Goal: Task Accomplishment & Management: Manage account settings

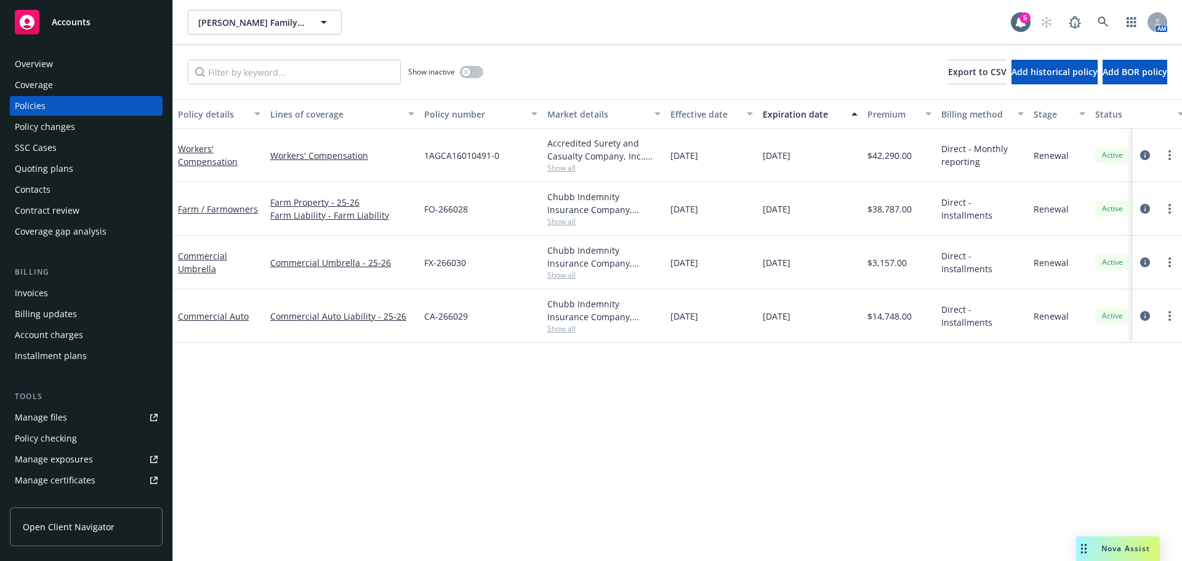
click at [77, 193] on div "Contacts" at bounding box center [86, 190] width 143 height 20
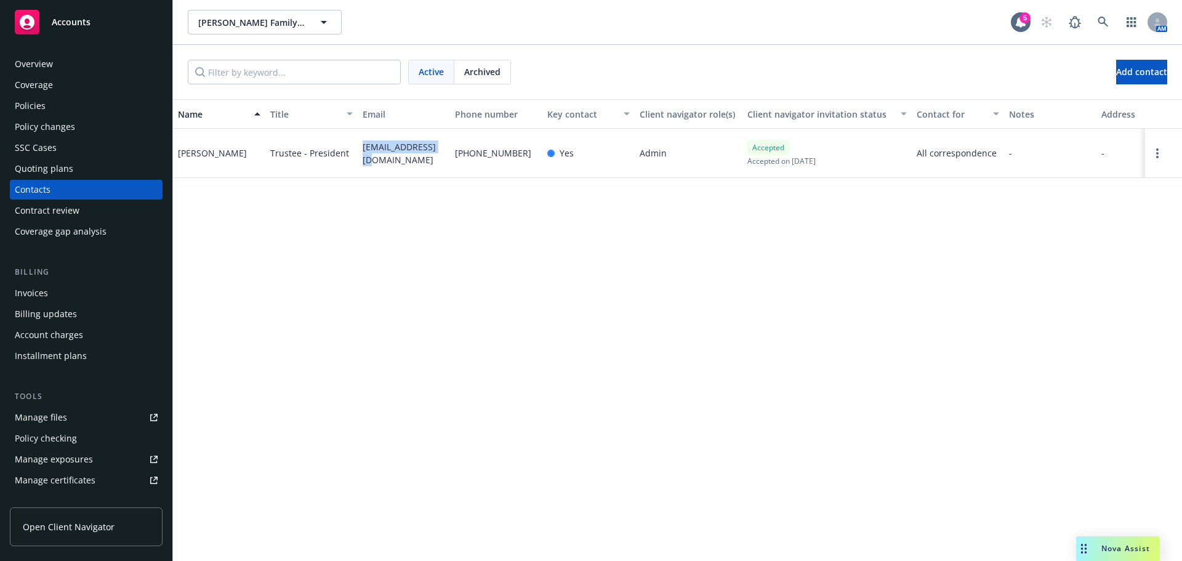
drag, startPoint x: 446, startPoint y: 155, endPoint x: 348, endPoint y: 152, distance: 97.9
click at [348, 152] on div "Ron Verhoeven Trustee - President rbvrhvn@gmail.com 559-802-6463 Yes Admin Acce…" at bounding box center [677, 153] width 1009 height 49
copy div "rbvrhvn@gmail.com"
click at [71, 165] on div "Quoting plans" at bounding box center [86, 169] width 143 height 20
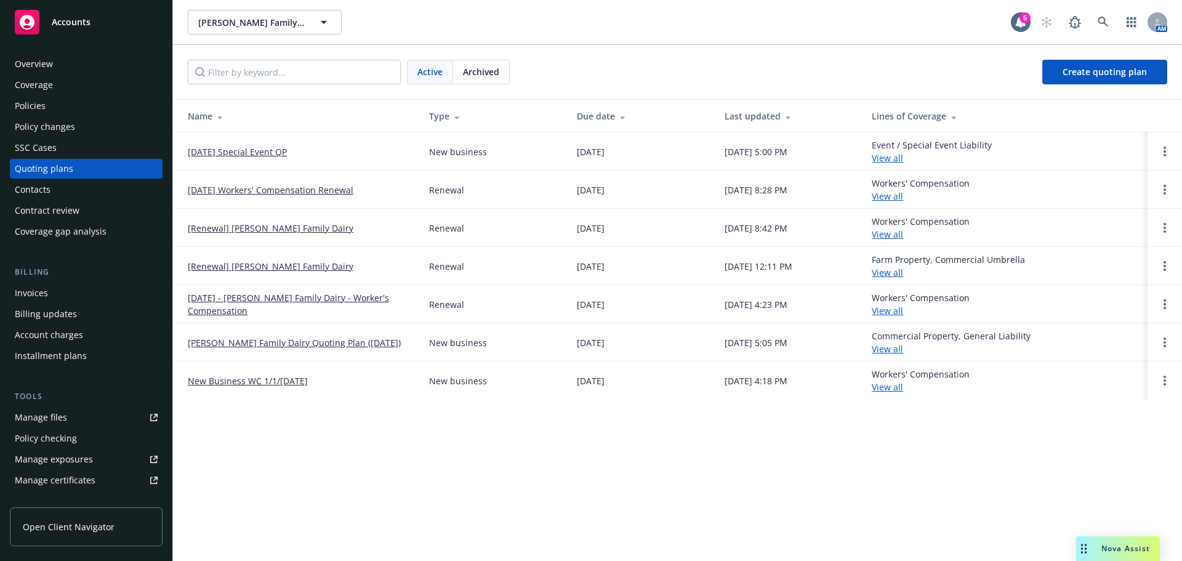
click at [249, 150] on link "[DATE] Special Event QP" at bounding box center [237, 151] width 99 height 13
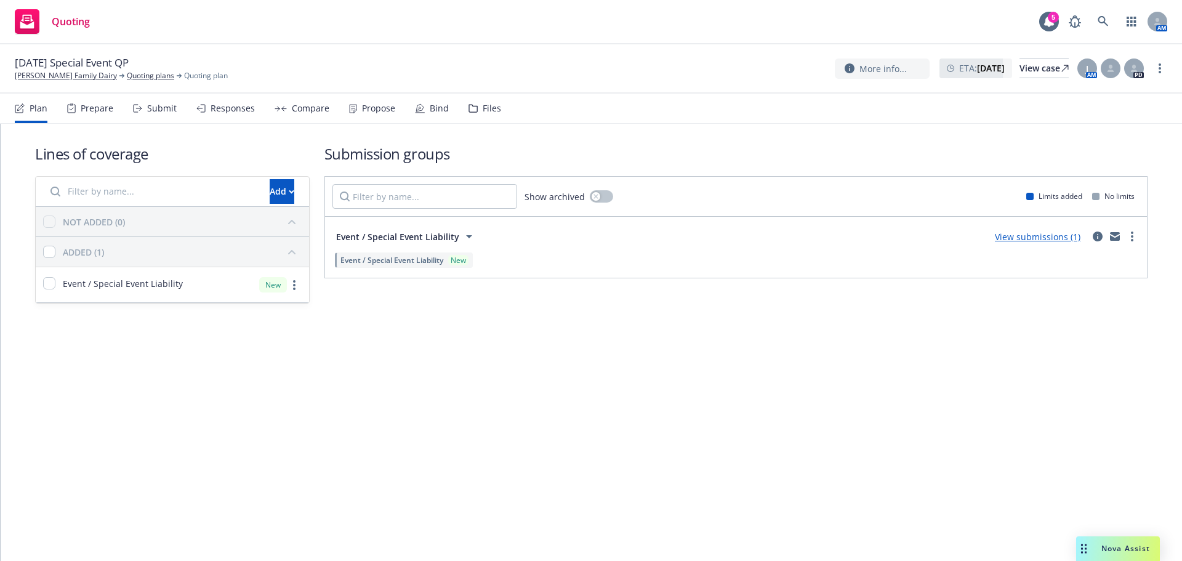
click at [433, 115] on div "Bind" at bounding box center [432, 109] width 34 height 30
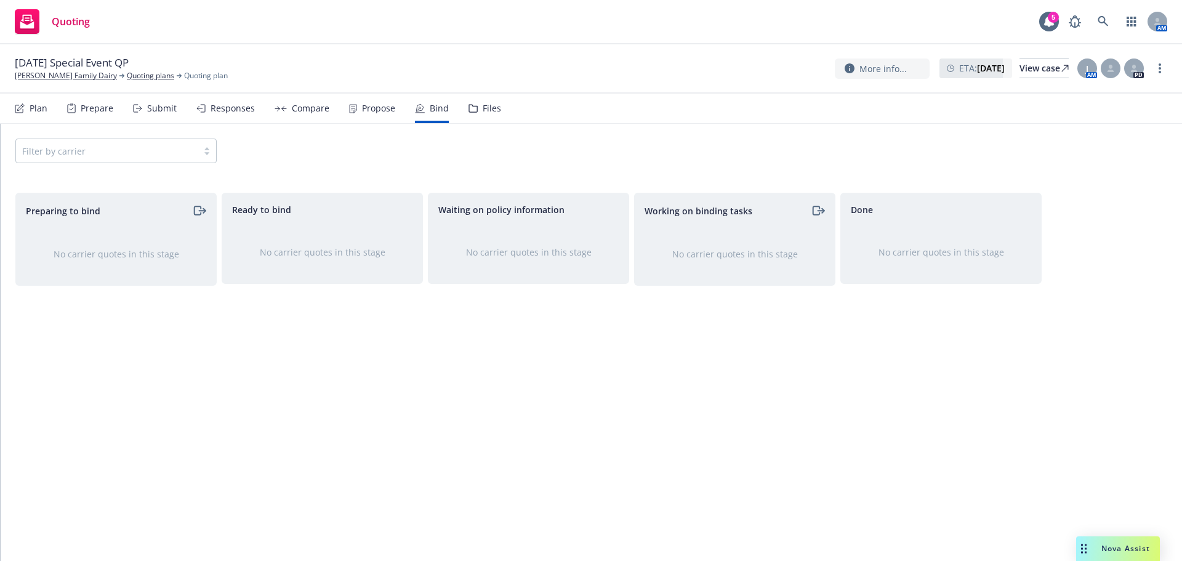
click at [364, 110] on div "Propose" at bounding box center [378, 108] width 33 height 10
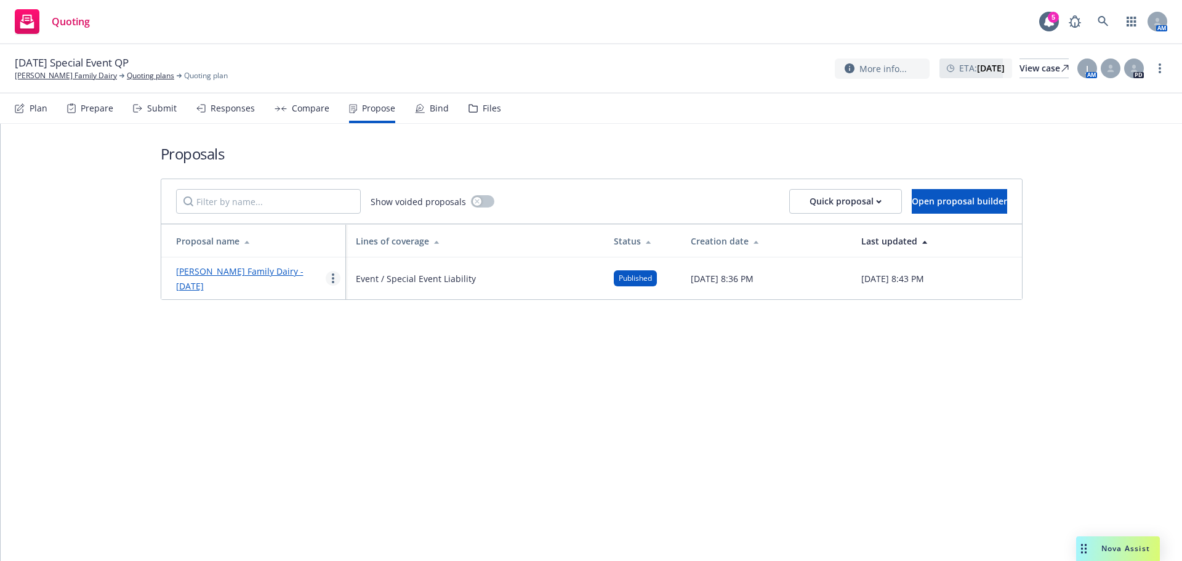
click at [329, 280] on link "more" at bounding box center [333, 278] width 15 height 15
click at [393, 351] on link "Log client response" at bounding box center [381, 357] width 110 height 25
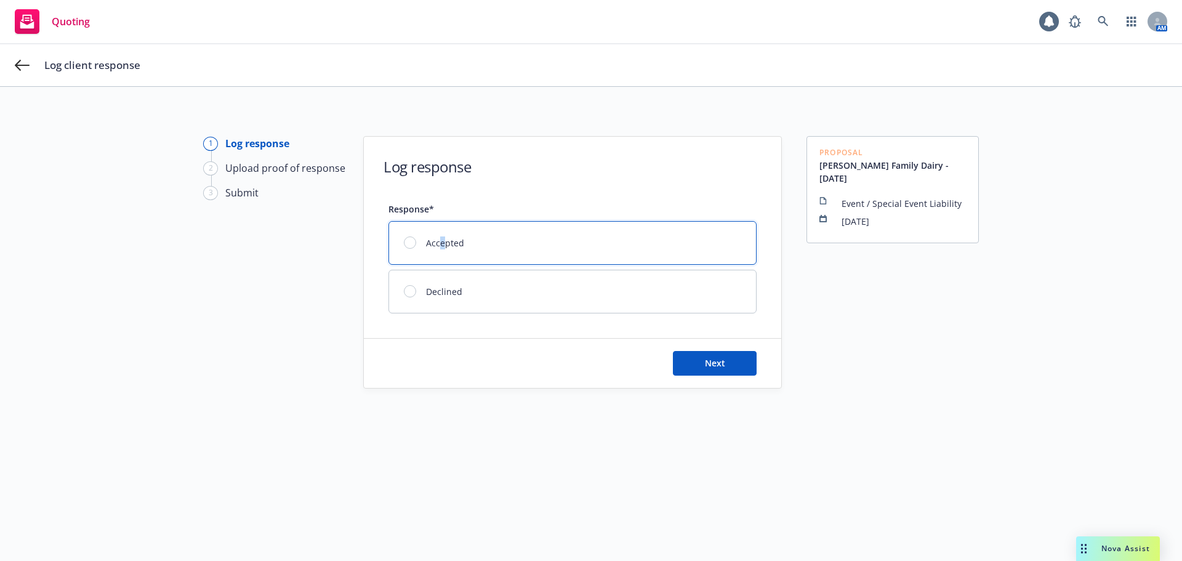
click at [438, 241] on div "Accepted" at bounding box center [572, 243] width 367 height 42
click at [691, 372] on button "Next" at bounding box center [715, 363] width 84 height 25
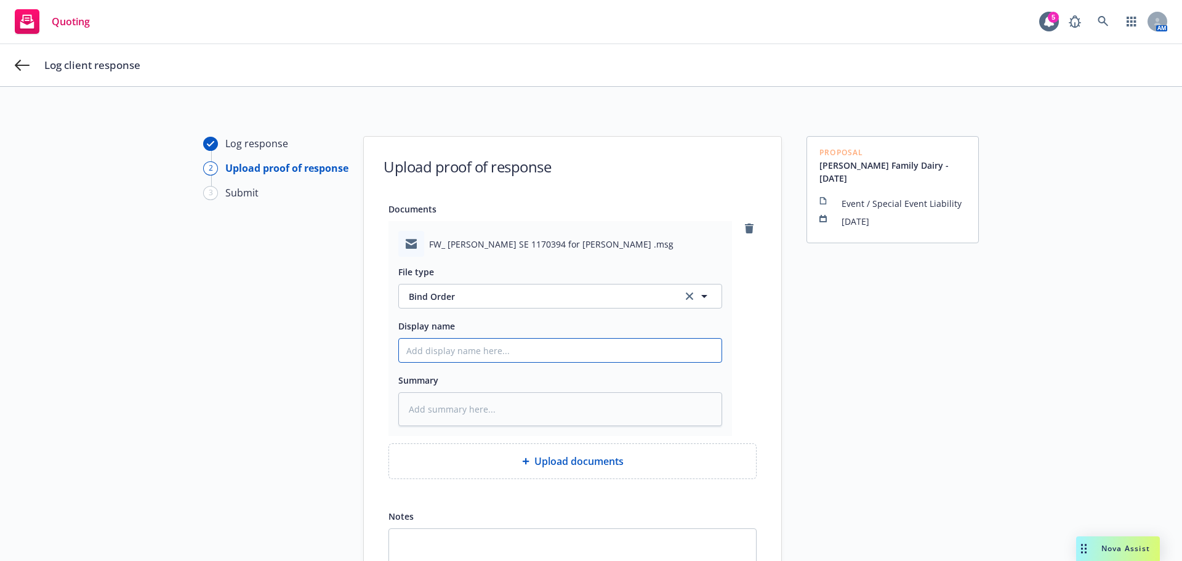
click at [484, 347] on input "Display name" at bounding box center [560, 350] width 323 height 23
type textarea "x"
type input "B"
type textarea "x"
type input "BI"
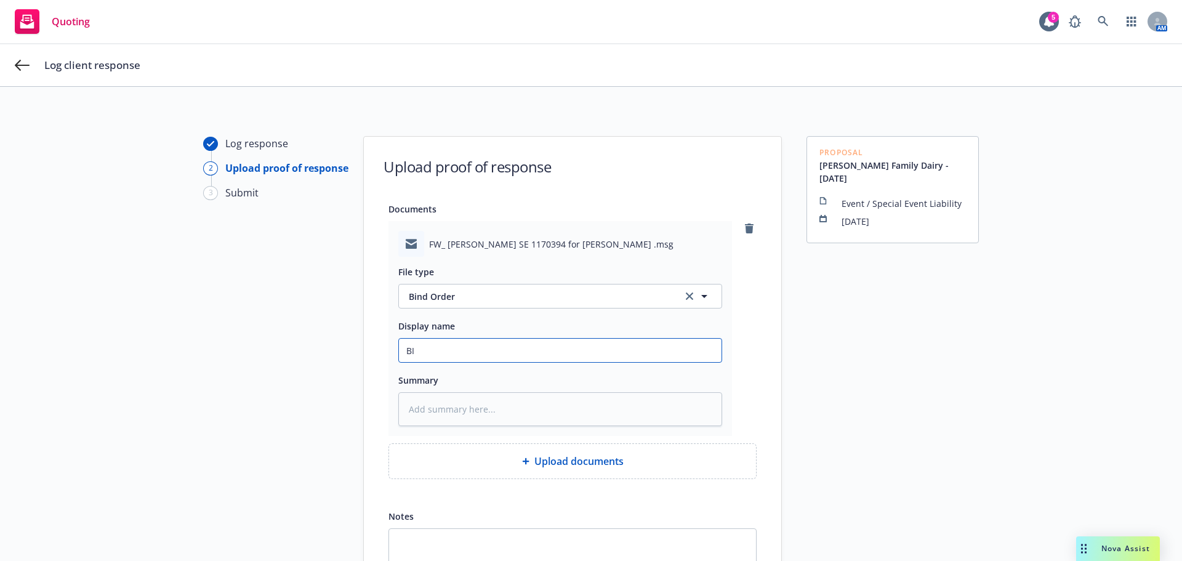
type textarea "x"
type input "BIn"
type textarea "x"
type input "BInd"
type textarea "x"
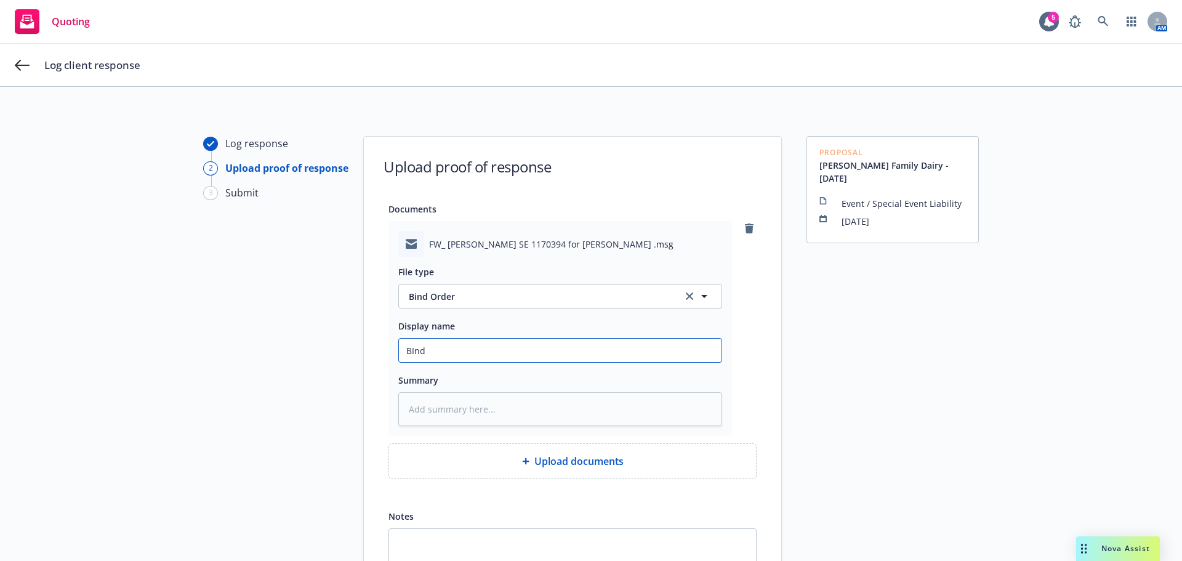
type input "BInde"
type textarea "x"
type input "BInder"
type textarea "x"
type input "BInder"
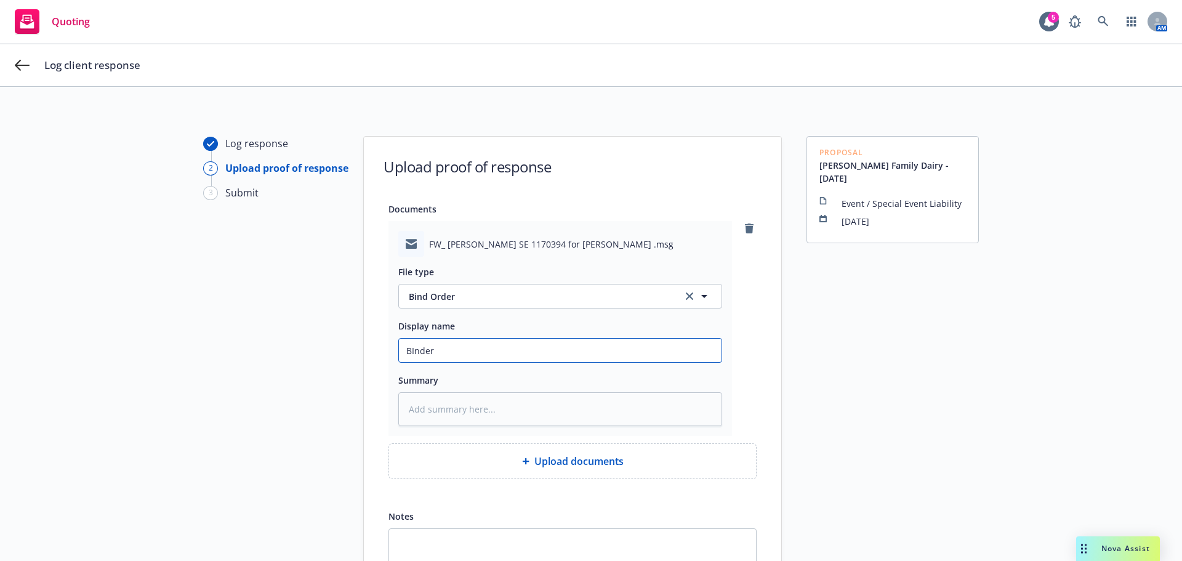
type textarea "x"
type input "BInder e"
type textarea "x"
type input "BInder em"
type textarea "x"
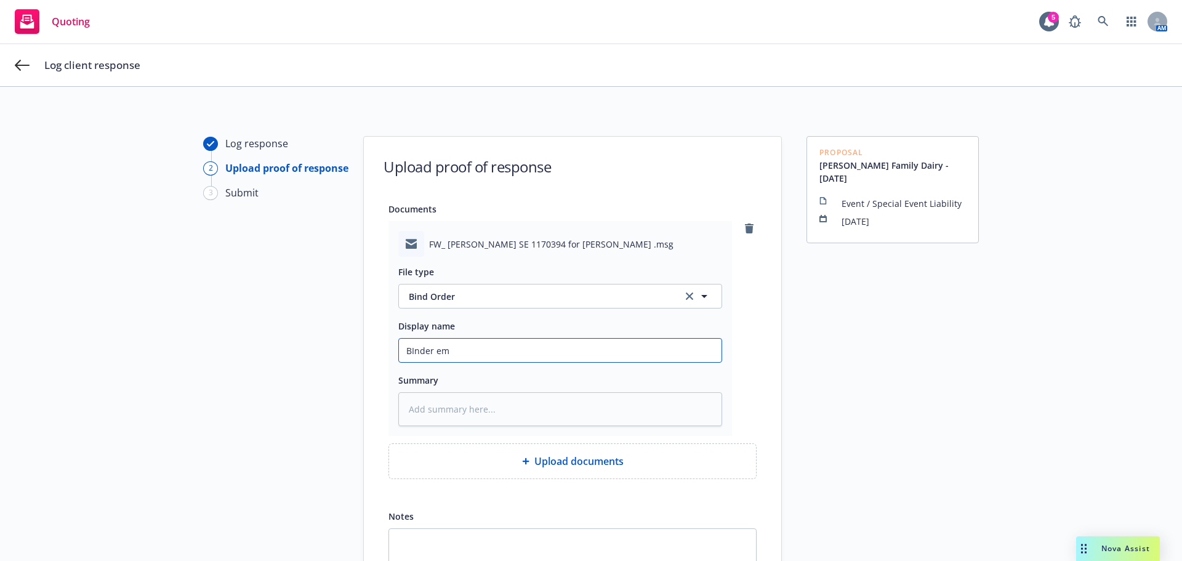
type input "BInder ema"
type textarea "x"
type input "BInder emai"
type textarea "x"
type input "BInder email"
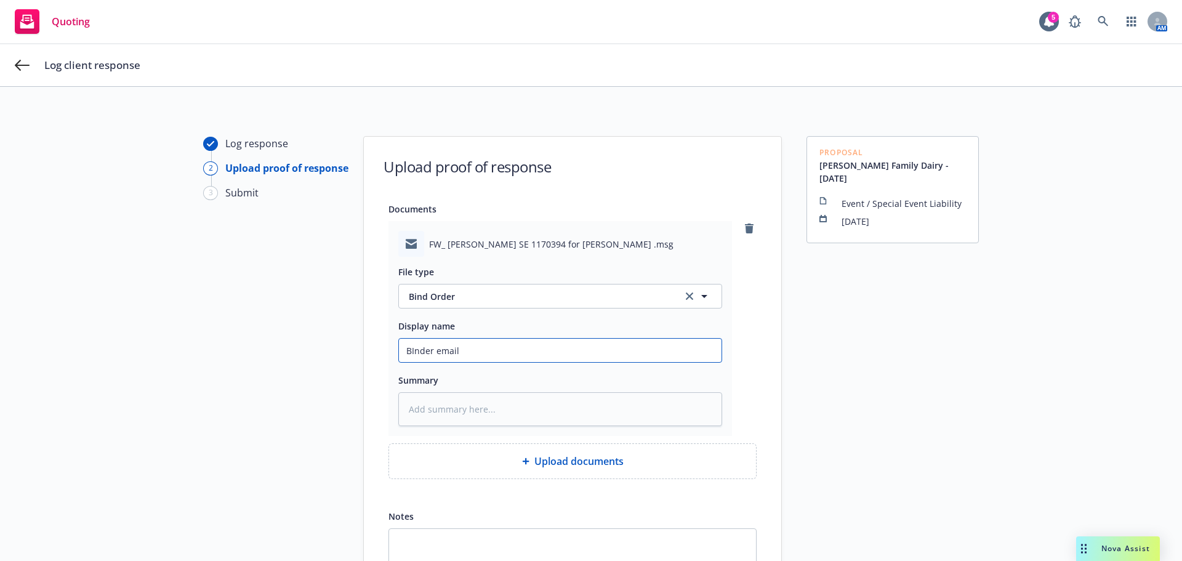
type textarea "x"
type input "BInder email"
type textarea "x"
type input "BInder email"
type textarea "x"
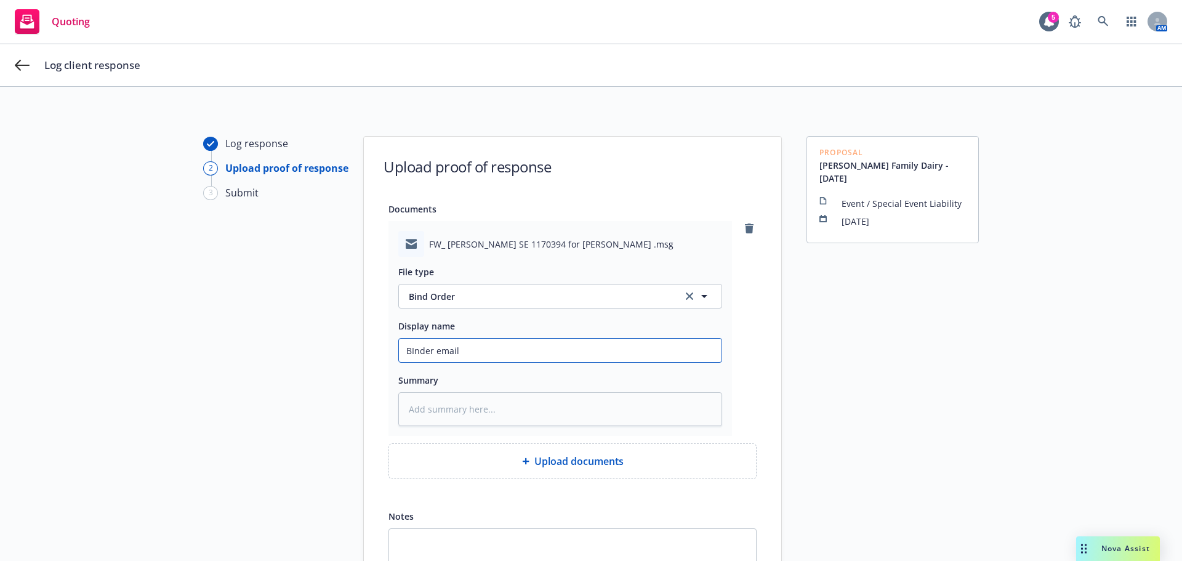
type input "BInder emai"
type textarea "x"
type input "BInder ema"
type textarea "x"
type input "BInder em"
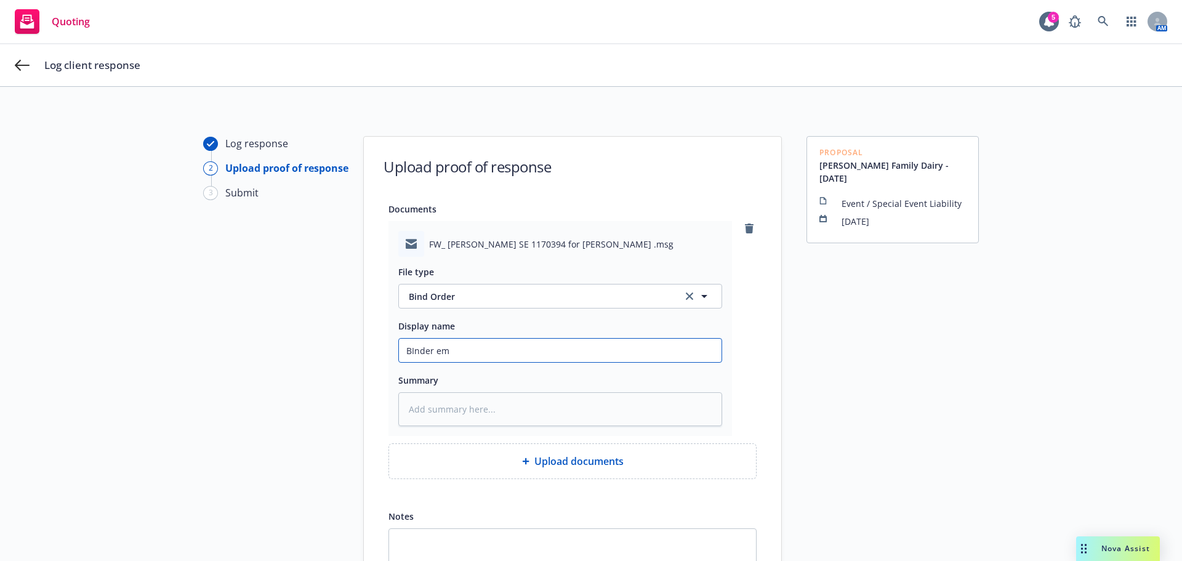
type textarea "x"
type input "BInder e"
type textarea "x"
type input "BInder"
type textarea "x"
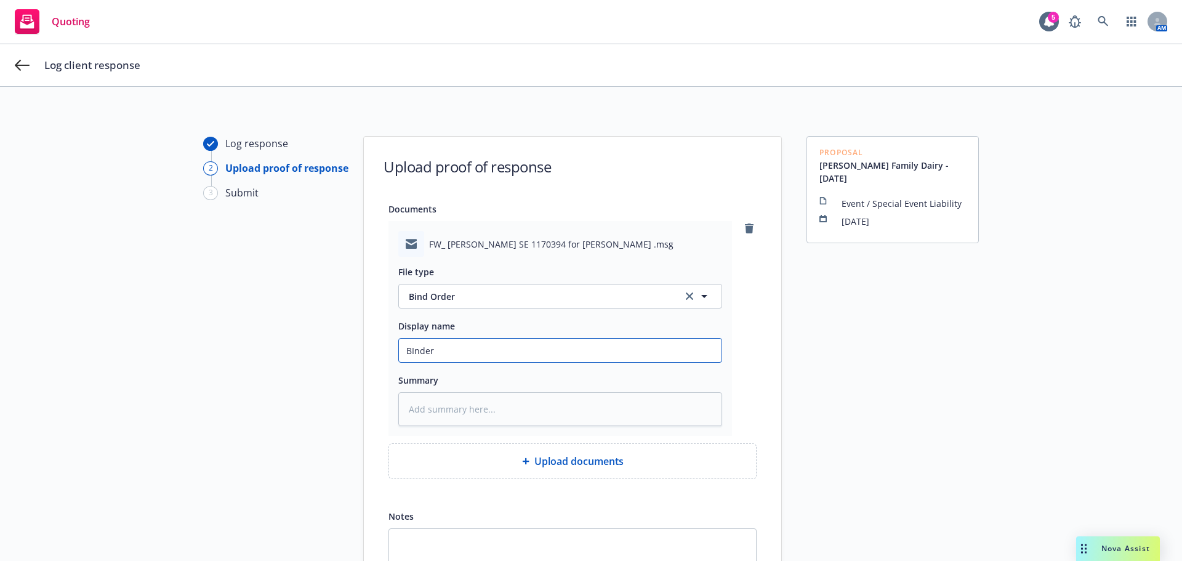
type input "BInder"
type textarea "x"
type input "BInde"
type textarea "x"
type input "BInd"
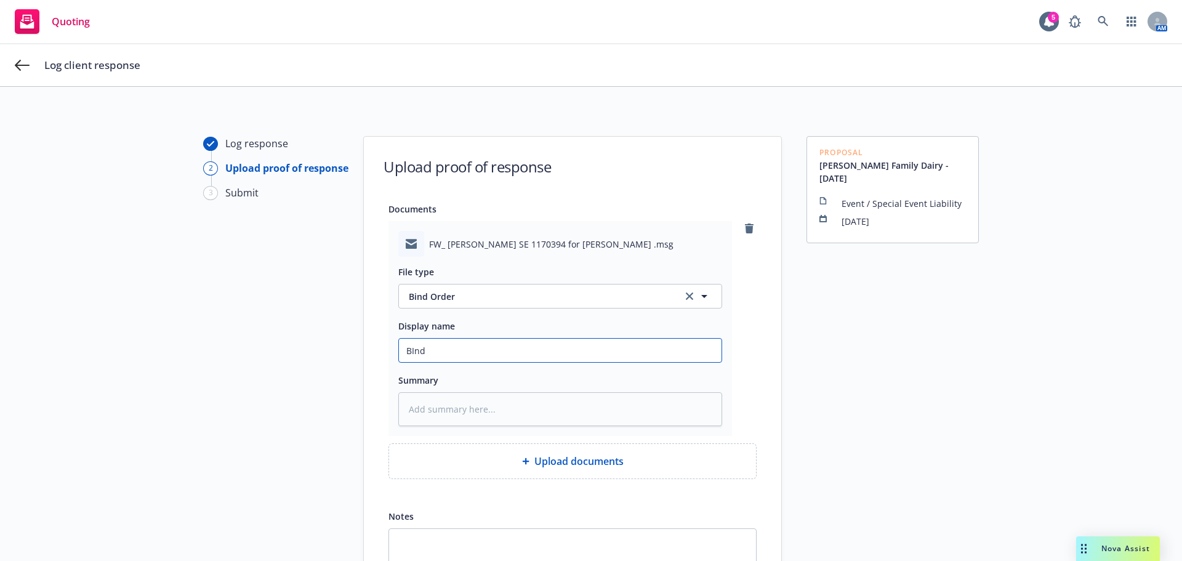
type textarea "x"
type input "BIn"
type textarea "x"
type input "BI"
type textarea "x"
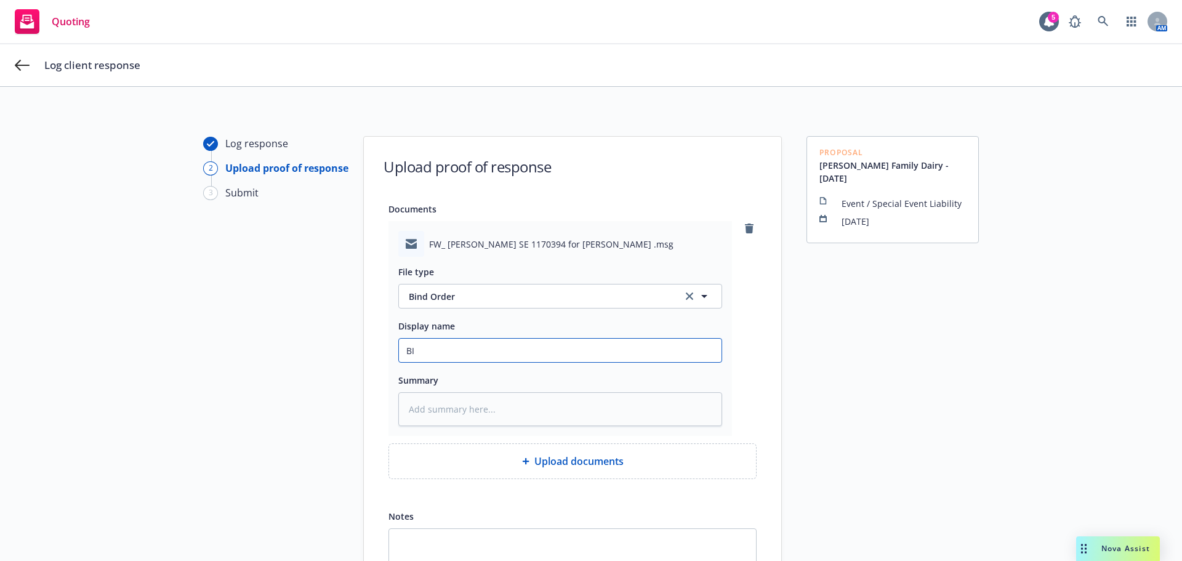
type input "B"
type textarea "x"
type input "Bi"
type textarea "x"
type input "Bin"
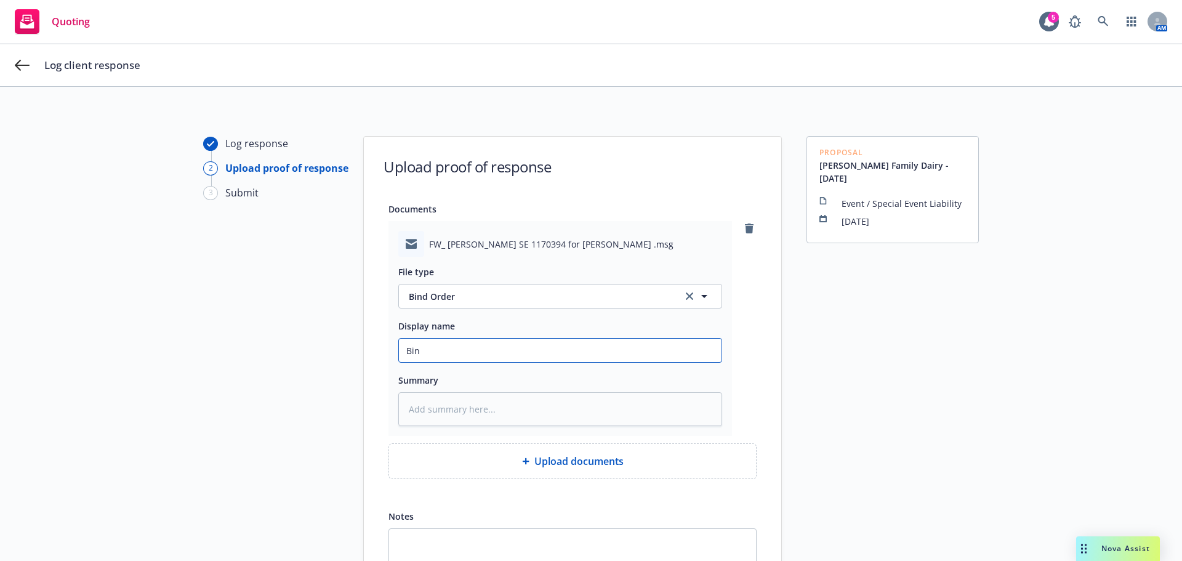
type textarea "x"
type input "Bind"
type textarea "x"
type input "Binde"
type textarea "x"
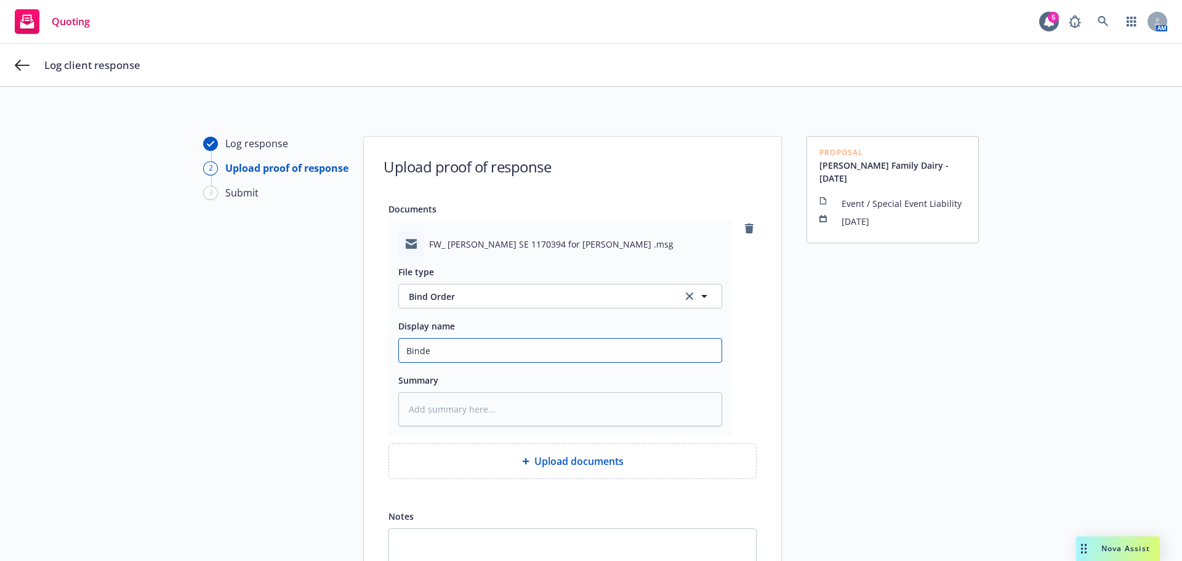
type input "Binder"
type textarea "x"
type input "Binder"
type textarea "x"
type input "Binder e"
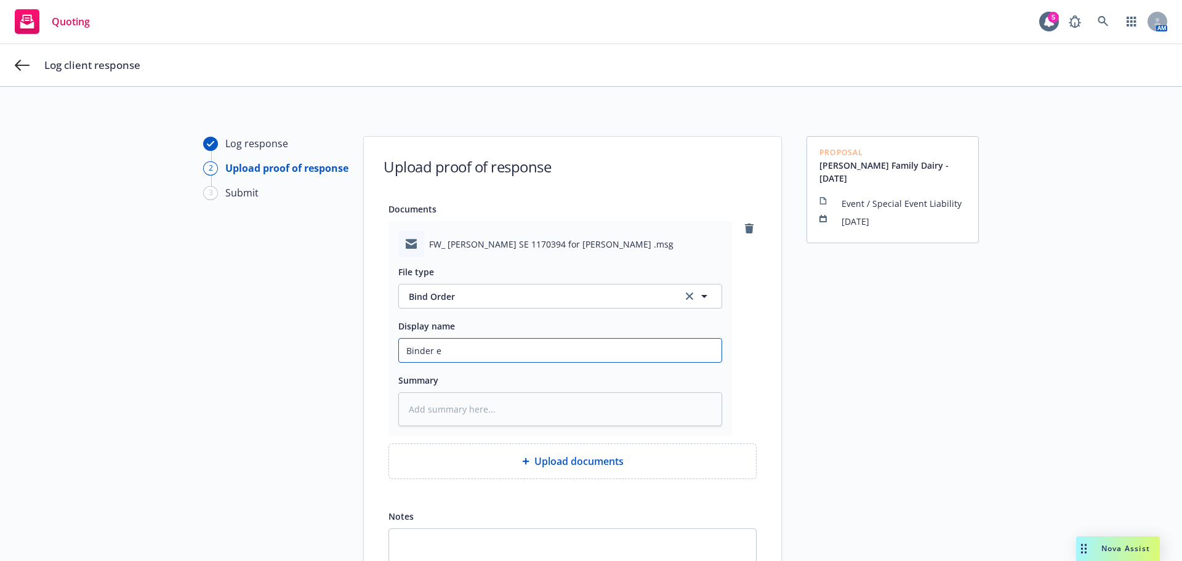
type textarea "x"
type input "Binder em"
type textarea "x"
type input "Binder ema"
type textarea "x"
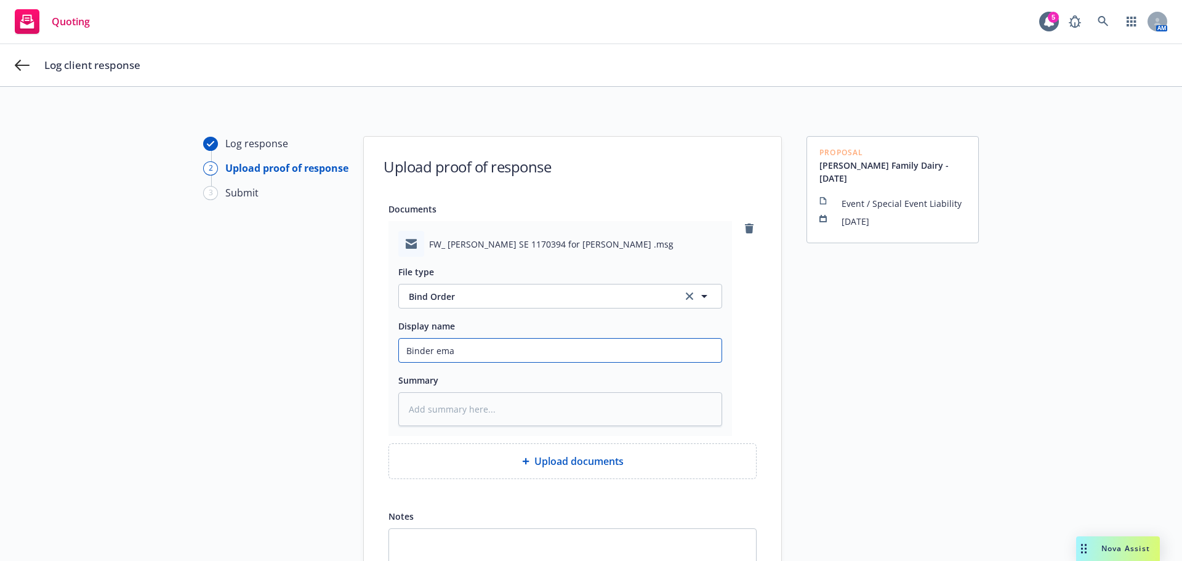
type input "Binder emai"
type textarea "x"
type input "Binder email"
type textarea "x"
type input "Binder email"
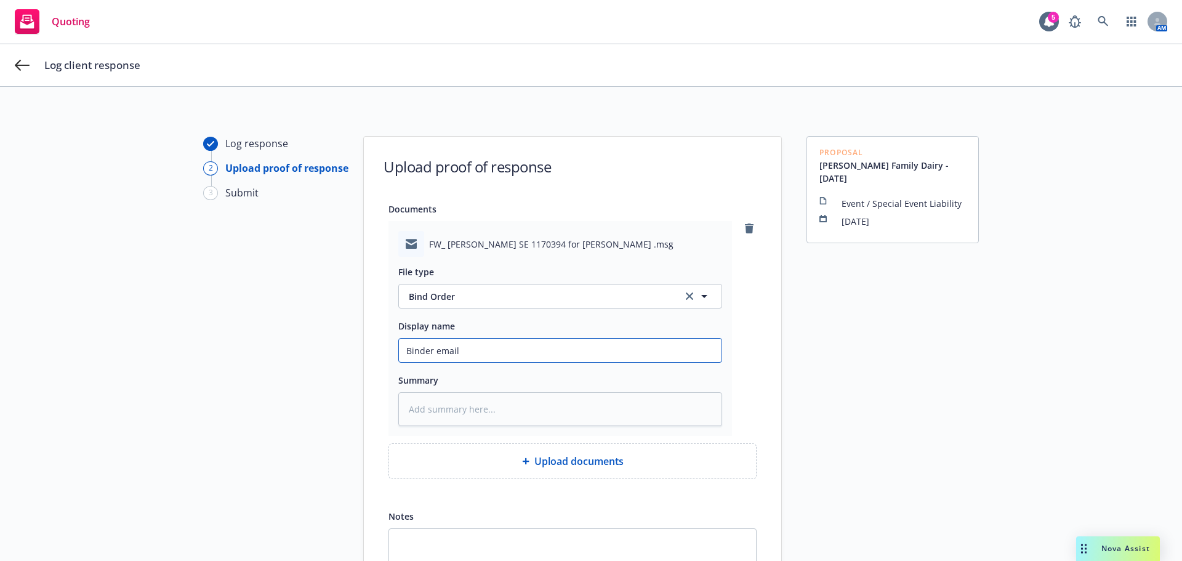
type textarea "x"
type input "Binder email f"
type textarea "x"
type input "Binder email fr"
type textarea "x"
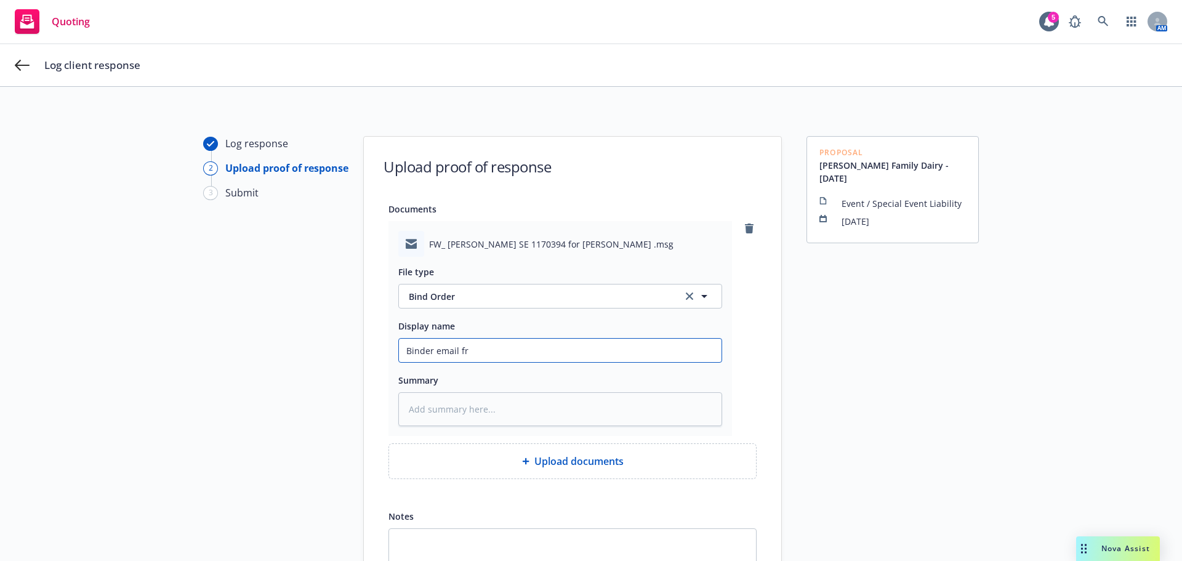
type input "Binder email fro"
type textarea "x"
type input "Binder email from"
type textarea "x"
type input "Binder email from"
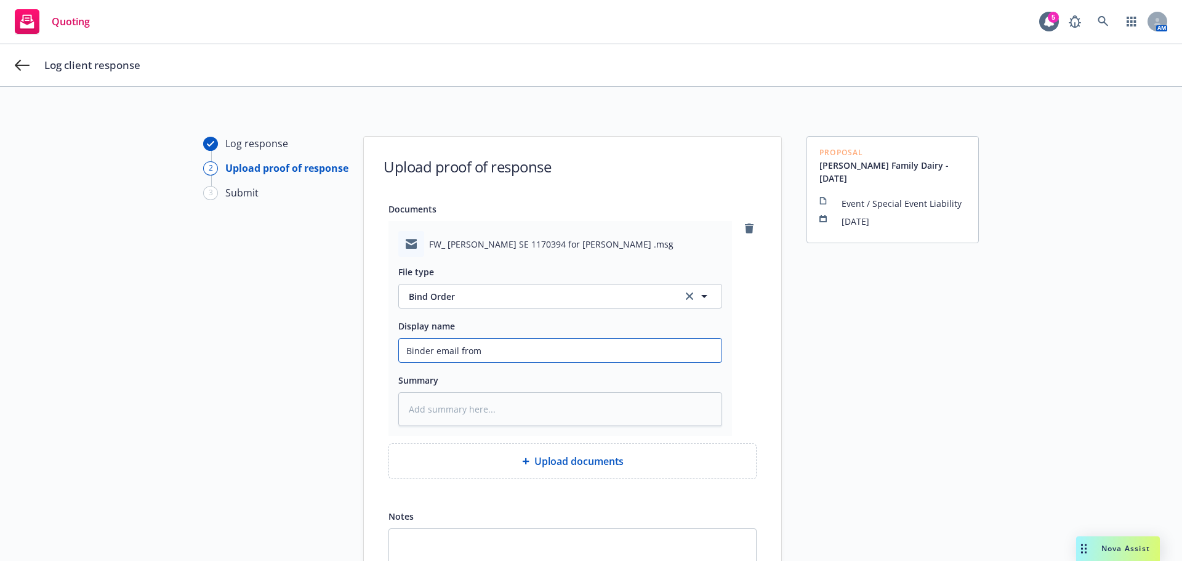
type textarea "x"
type input "Binder email from U"
type textarea "x"
type input "Binder email from UL"
type textarea "x"
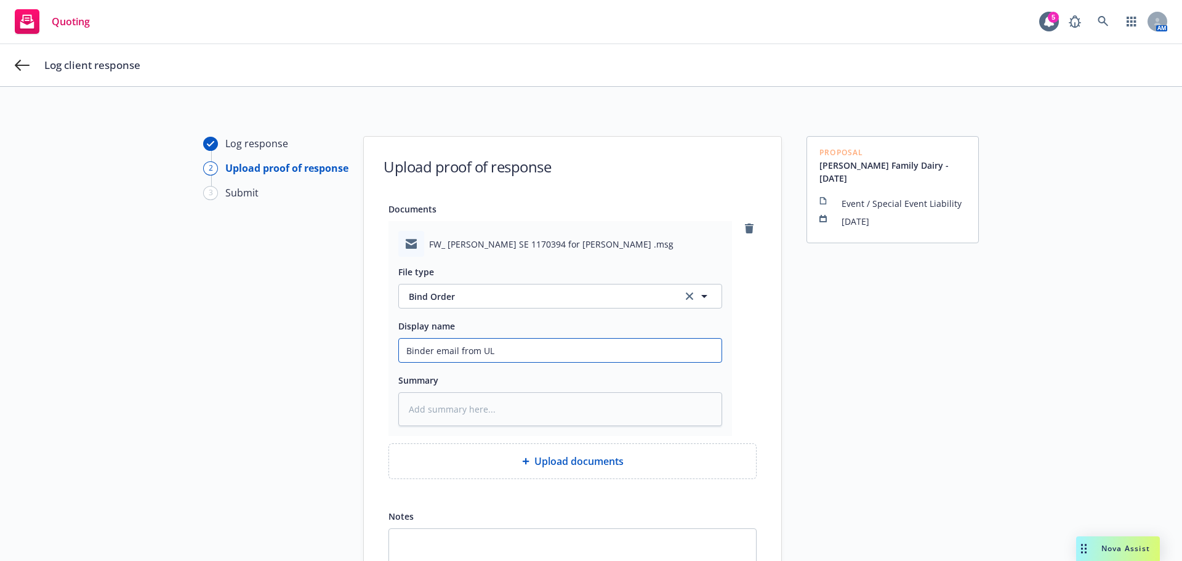
type input "Binder email from ULS"
type textarea "x"
type input "Binder email from ULSI"
type textarea "x"
type input "Binder email from ULS"
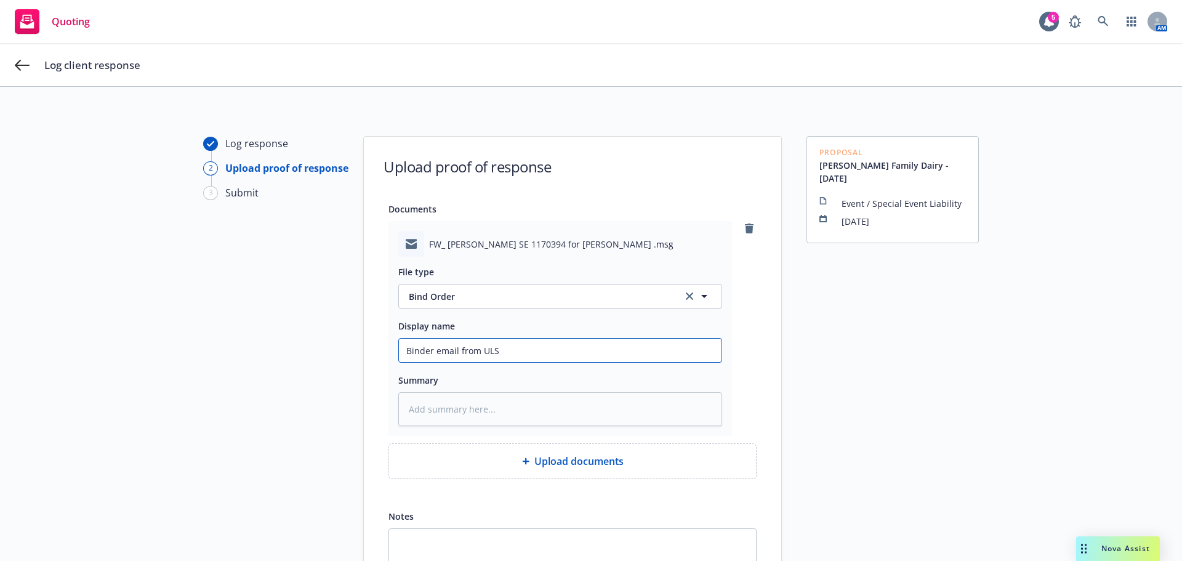
type textarea "x"
type input "Binder email from UL"
type textarea "x"
type input "Binder email from U"
type textarea "x"
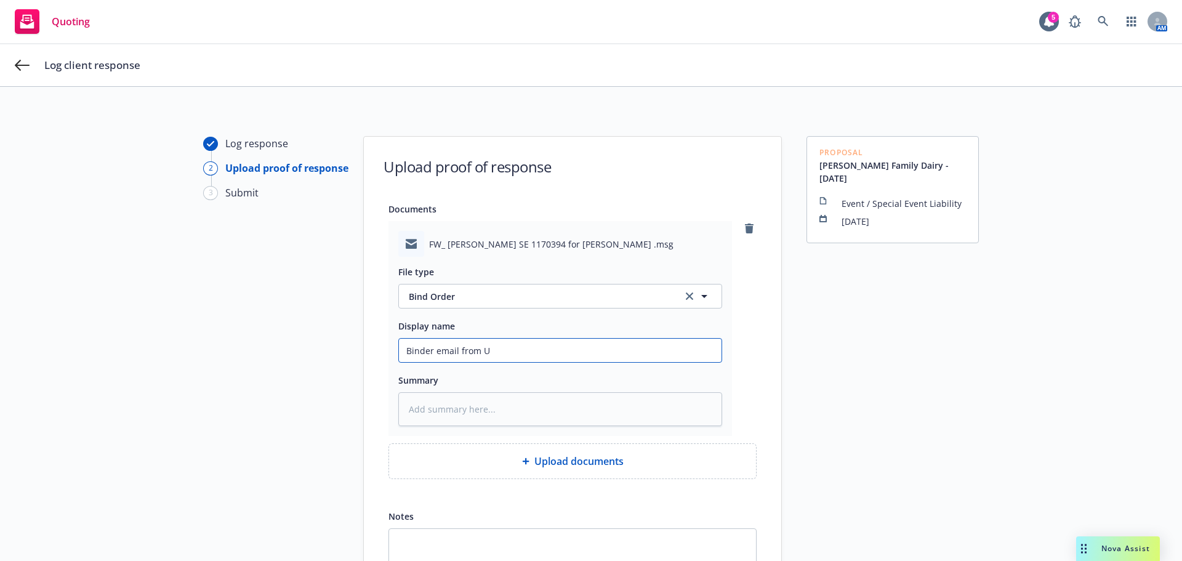
type input "Binder email from [GEOGRAPHIC_DATA]"
type textarea "x"
type input "Binder email from USL"
type textarea "x"
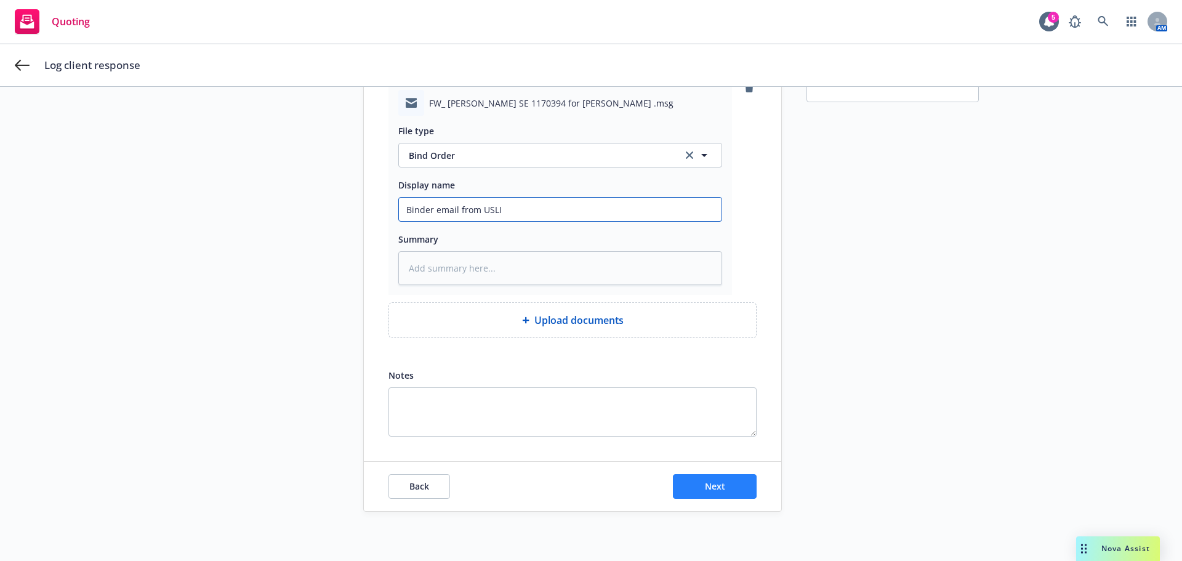
type input "Binder email from USLI"
click at [705, 490] on span "Next" at bounding box center [715, 486] width 20 height 12
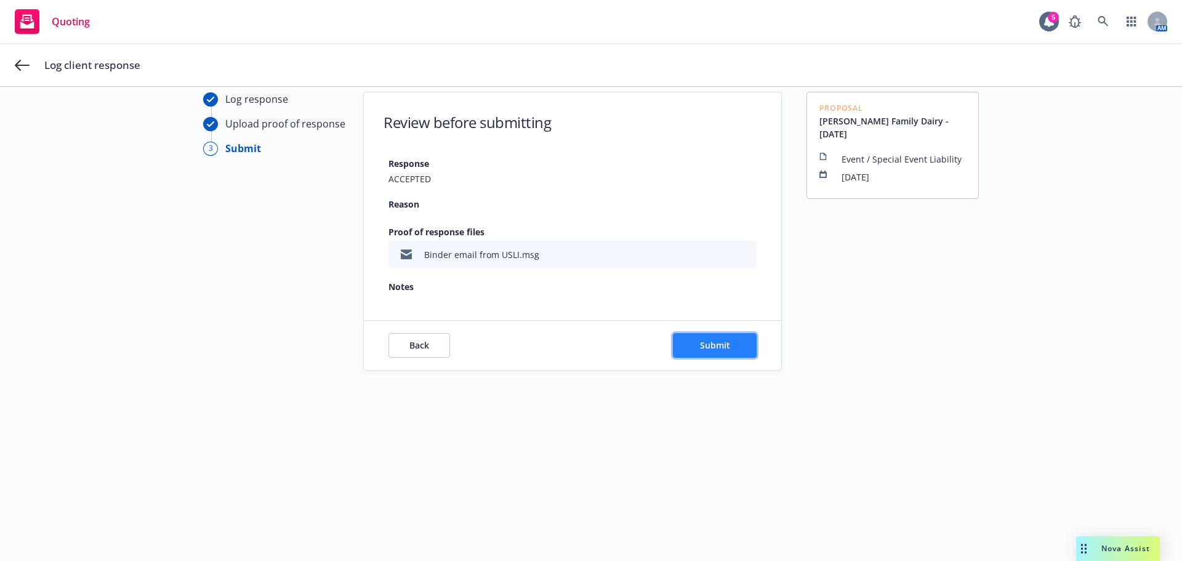
click at [691, 346] on button "Submit" at bounding box center [715, 345] width 84 height 25
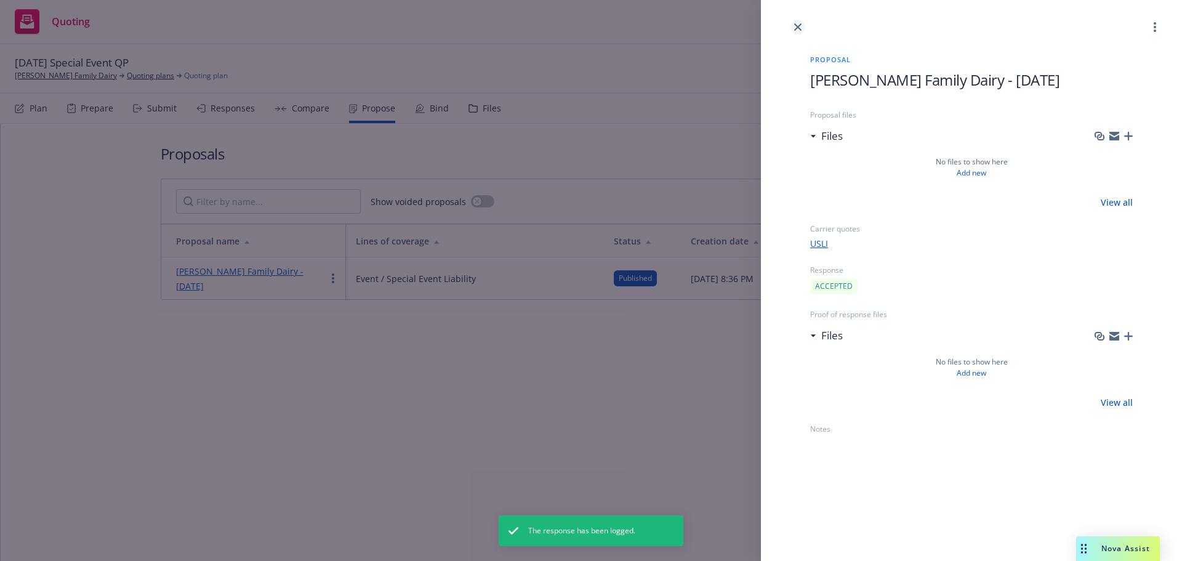
click at [794, 30] on icon "close" at bounding box center [797, 26] width 7 height 7
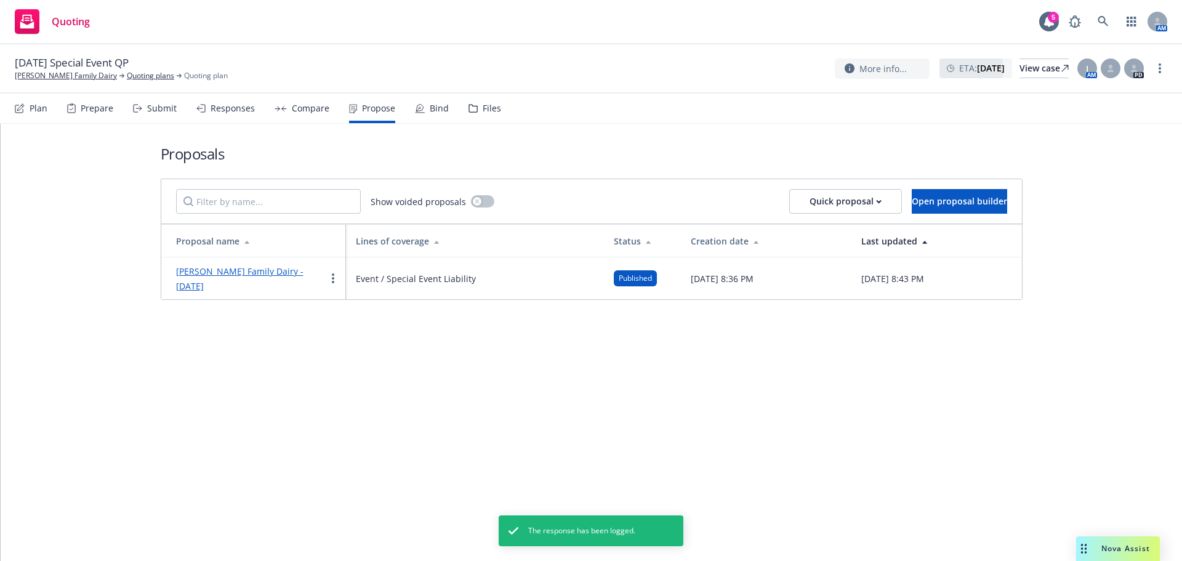
click at [430, 111] on div "Bind" at bounding box center [439, 108] width 19 height 10
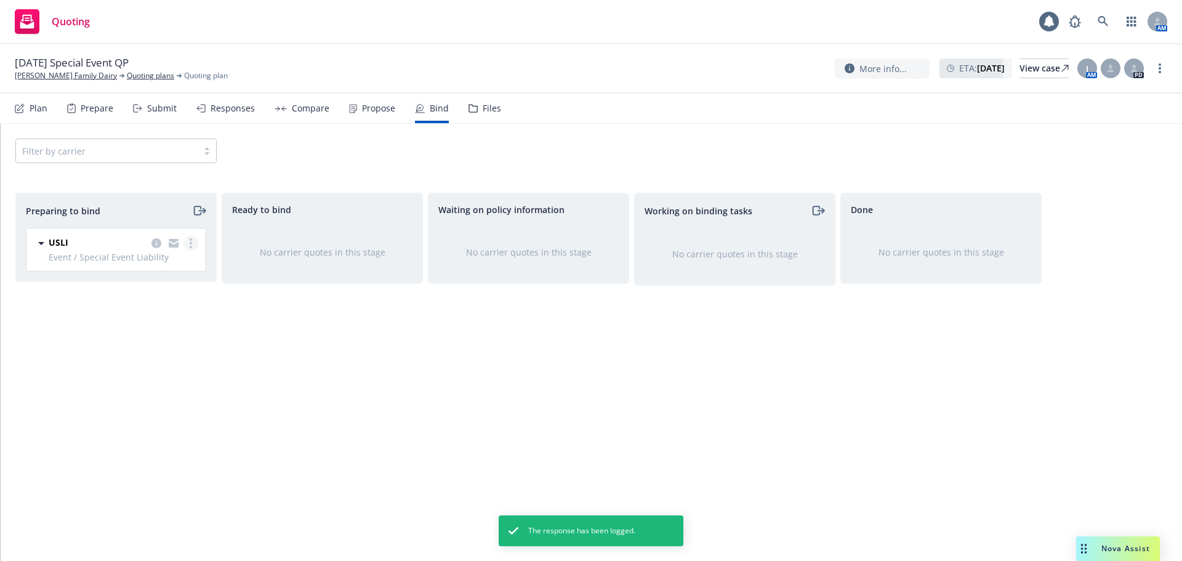
click at [187, 246] on link "more" at bounding box center [190, 243] width 15 height 15
click at [139, 295] on span "Log bind order" at bounding box center [122, 293] width 91 height 12
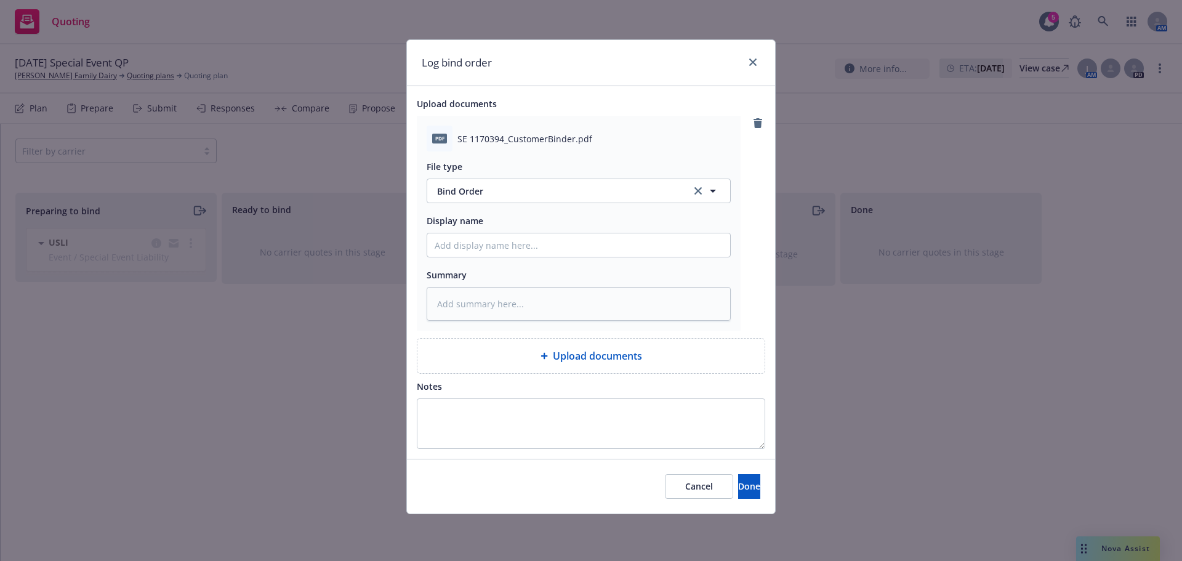
click at [498, 257] on div at bounding box center [579, 245] width 304 height 25
click at [499, 250] on input "Display name" at bounding box center [578, 244] width 303 height 23
type textarea "x"
type input "2"
type textarea "x"
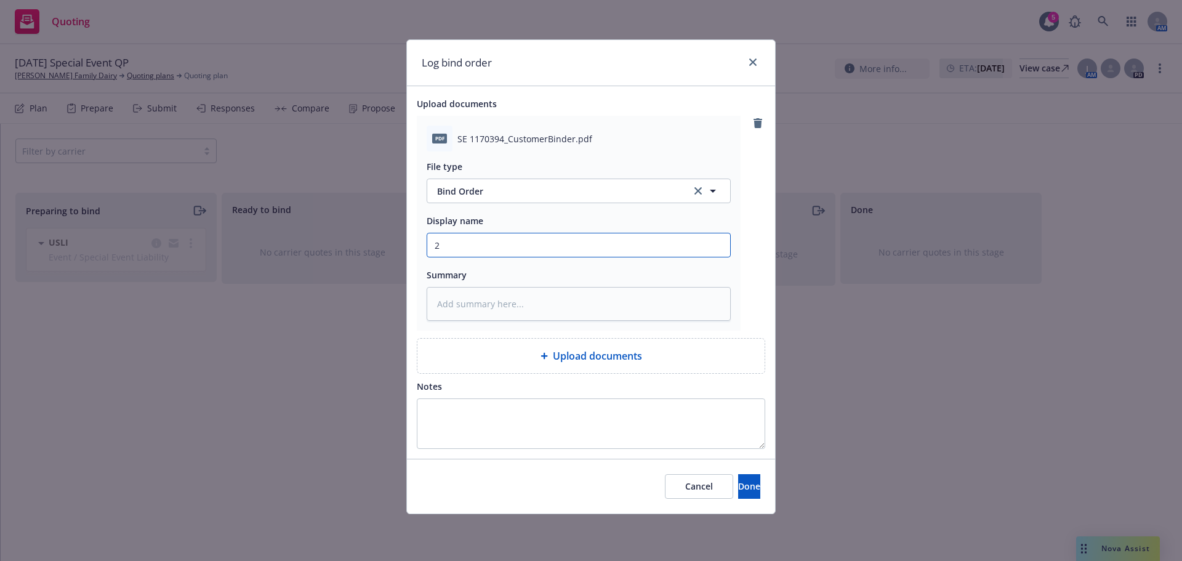
type input "20"
type textarea "x"
type input "202"
type textarea "x"
type input "2025"
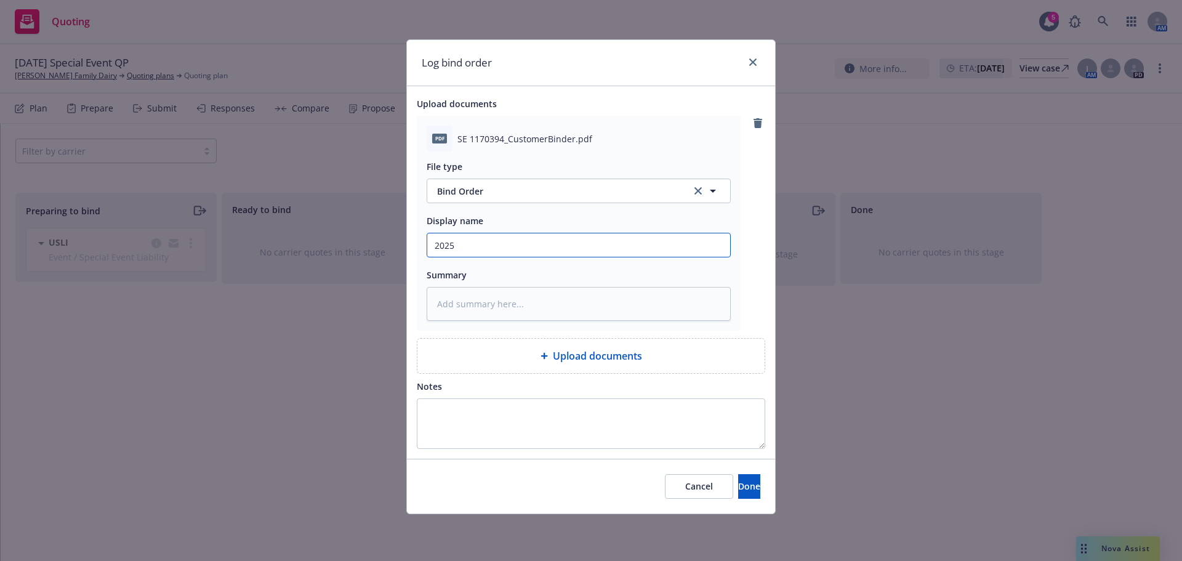
type textarea "x"
type input "2025"
type textarea "x"
type input "2025 S"
type textarea "x"
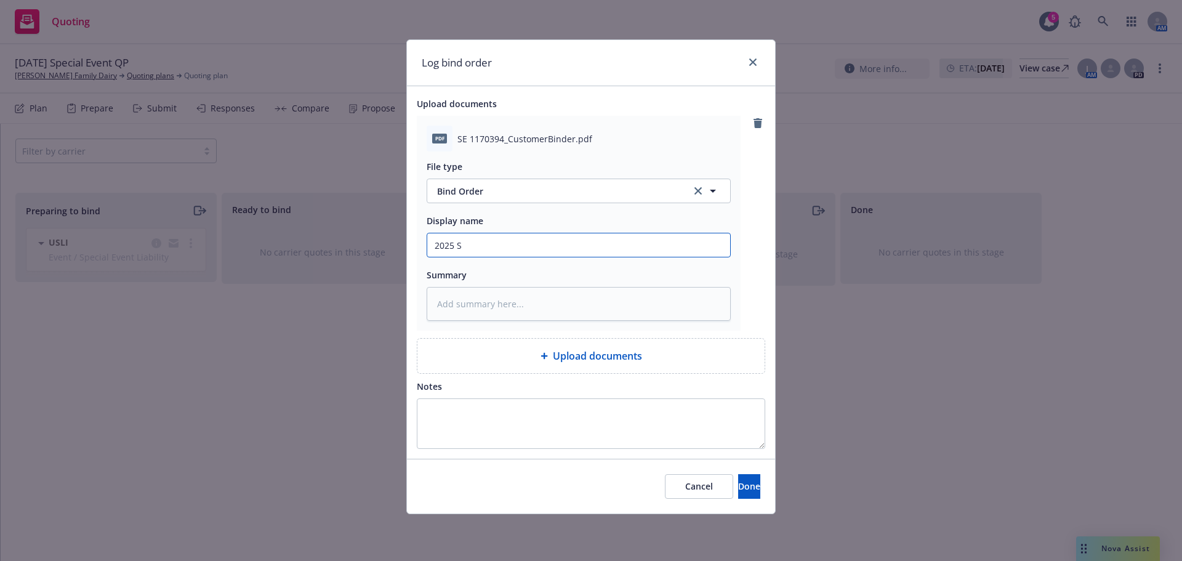
type input "2025 Sp"
type textarea "x"
type input "2025 Spe"
type textarea "x"
type input "2025 Spec"
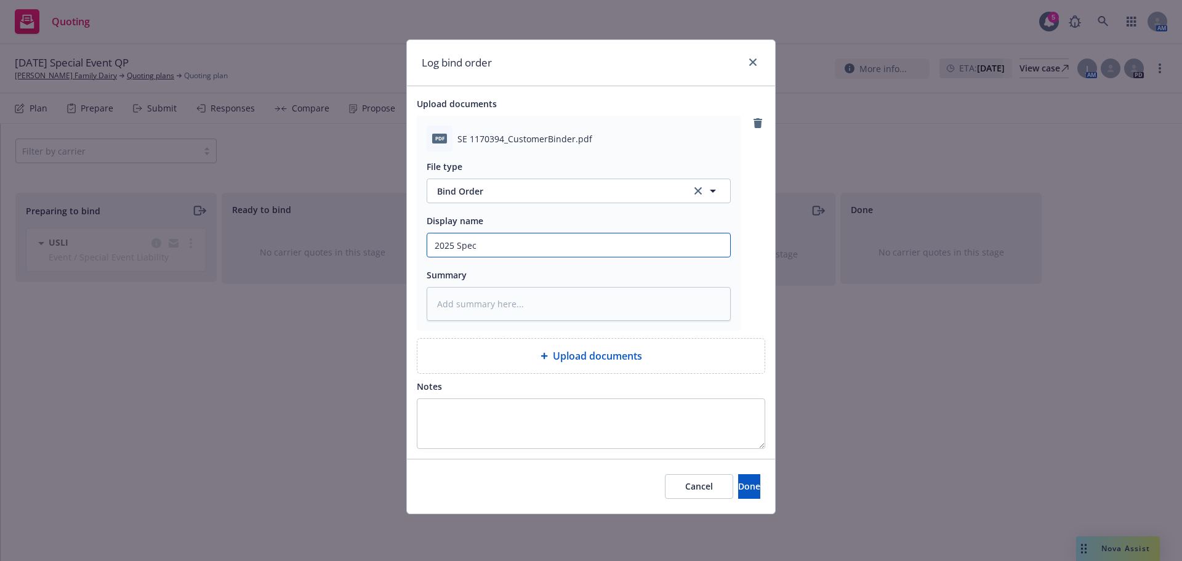
type textarea "x"
type input "2025 Speca"
type textarea "x"
type input "2025 Spec"
type textarea "x"
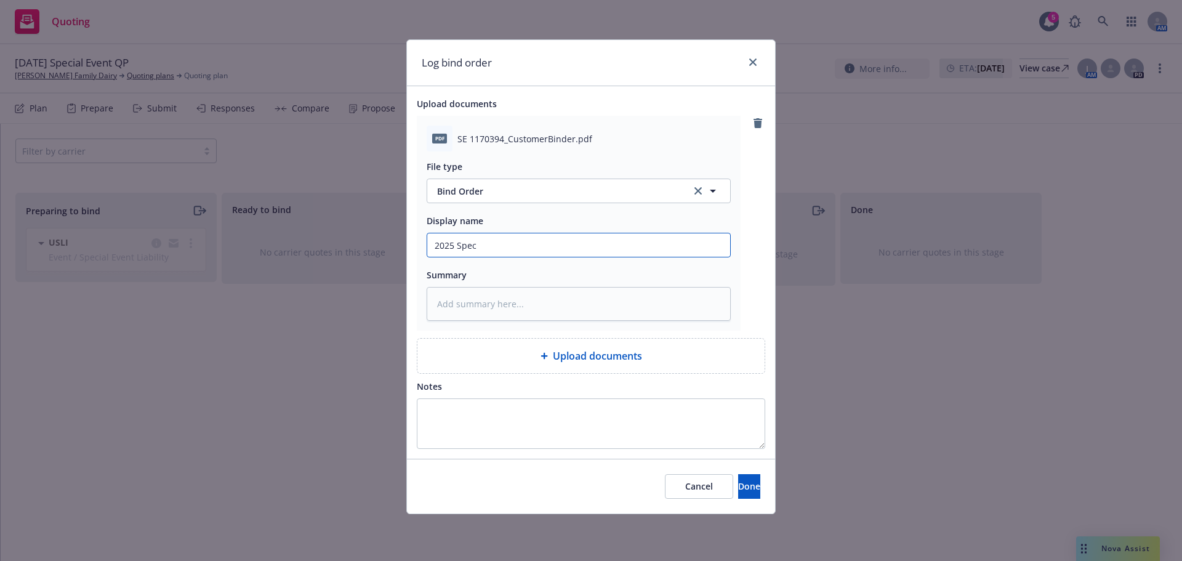
type input "2025 Speci"
type textarea "x"
type input "2025 Special"
type textarea "x"
type input "2025 Special"
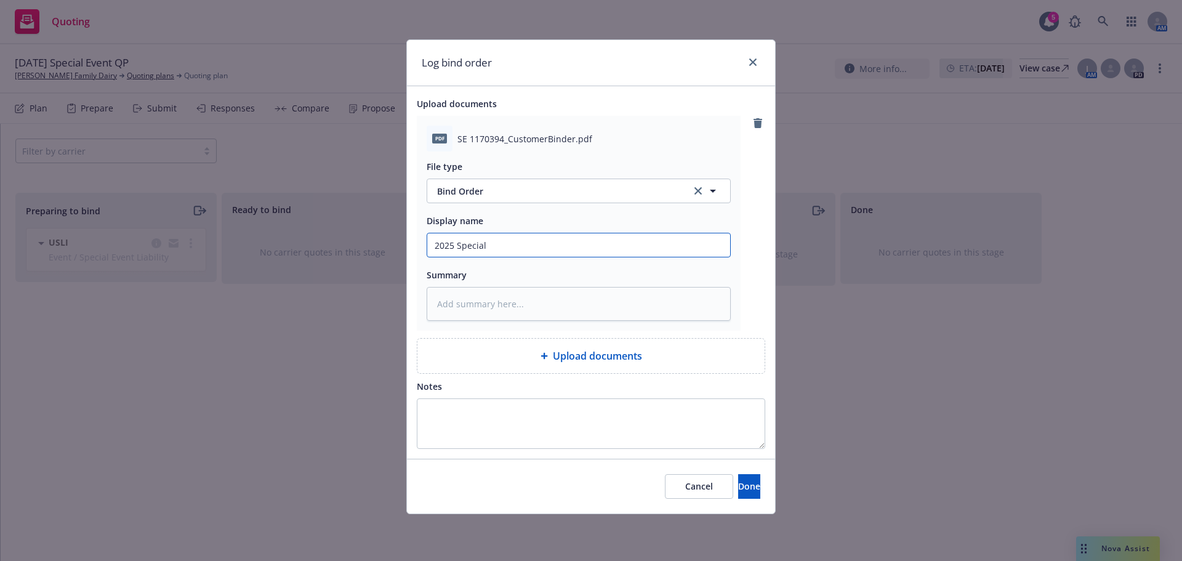
type textarea "x"
type input "2025 Special E"
type textarea "x"
type input "2025 Special Ev"
type textarea "x"
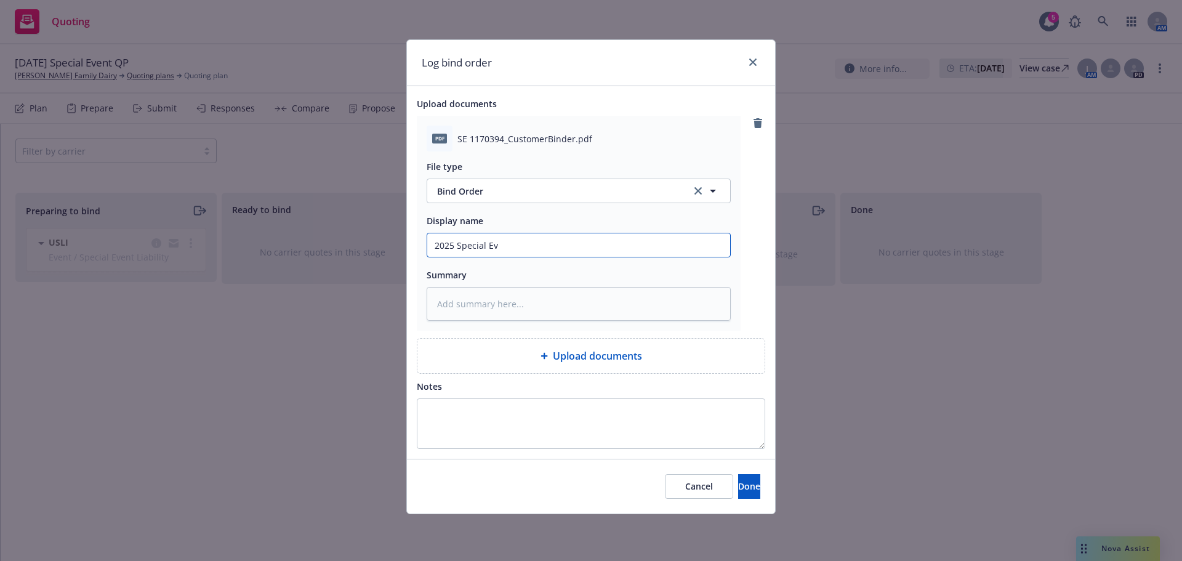
type input "2025 Special Eve"
type textarea "x"
type input "2025 Special Even"
type textarea "x"
type input "2025 Special Event"
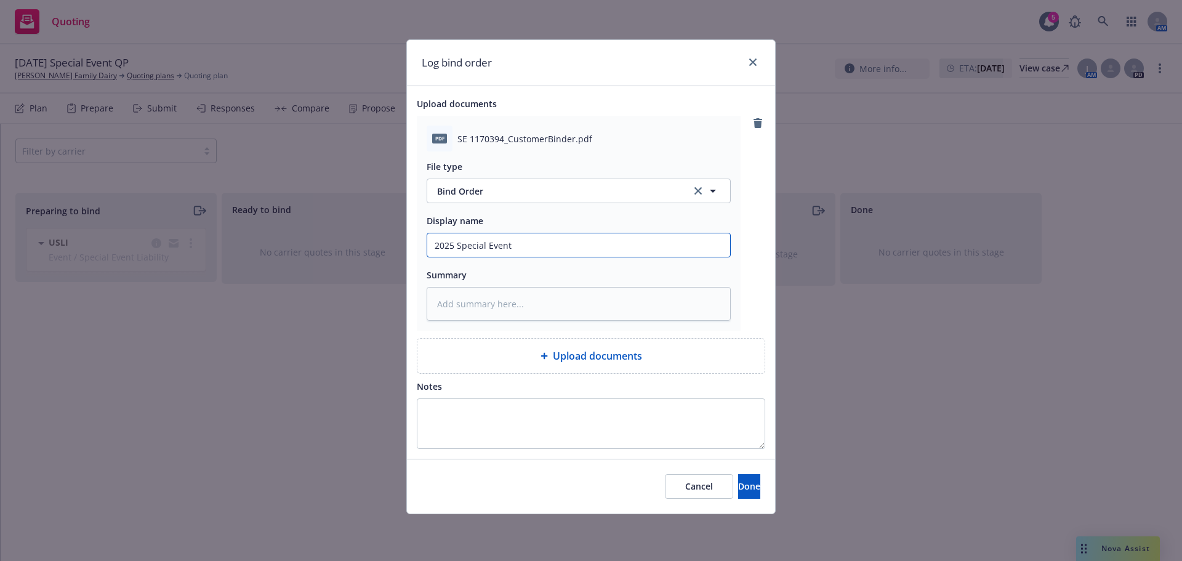
type textarea "x"
type input "2025 Special Event"
type textarea "x"
type input "2025 Special Event B"
type textarea "x"
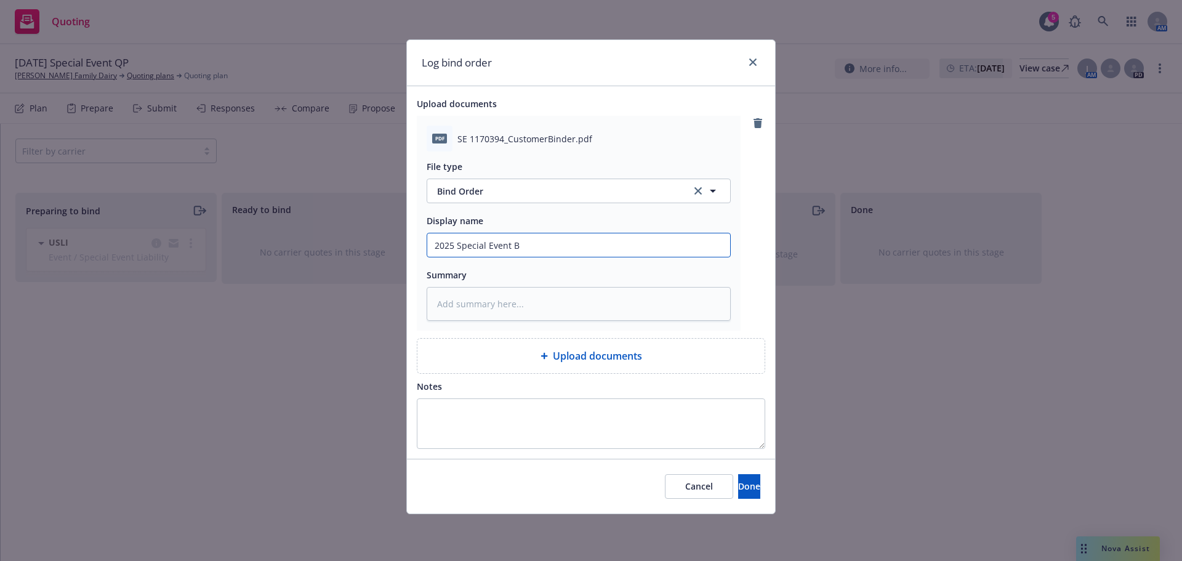
type input "2025 Special Event Bi"
type textarea "x"
type input "2025 Special Event Bin"
type textarea "x"
type input "2025 Special Event Bind"
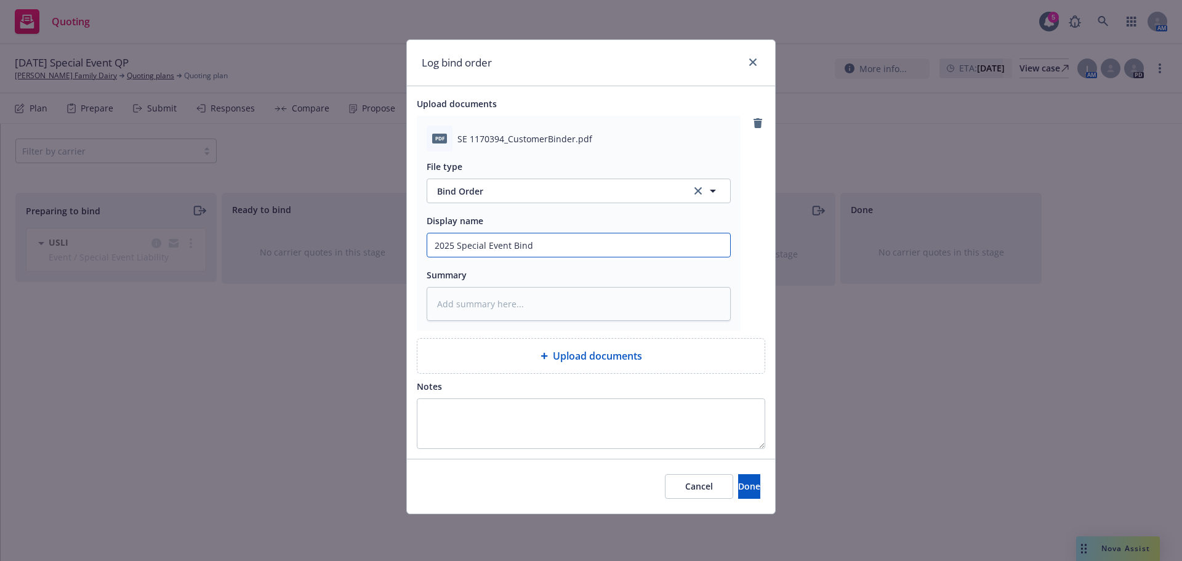
type textarea "x"
type input "2025 Special Event Binde"
type textarea "x"
type input "2025 Special Event Binder"
type textarea "x"
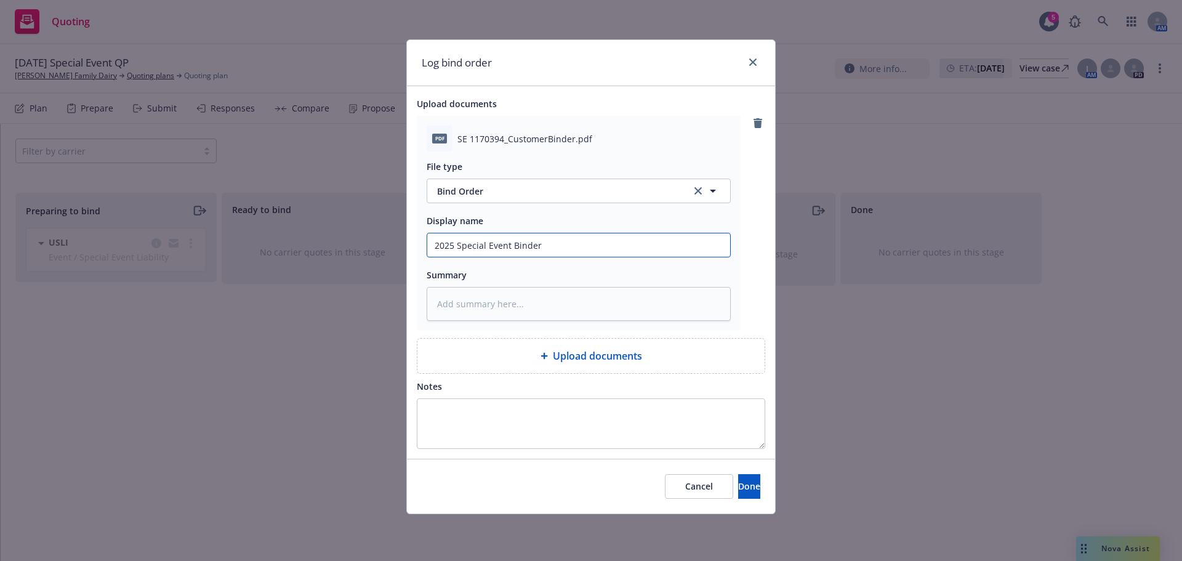
type input "2025 Special Event Binder"
type textarea "x"
type input "2025 Special Event Binder -"
type textarea "x"
type input "2025 Special Event Binder -"
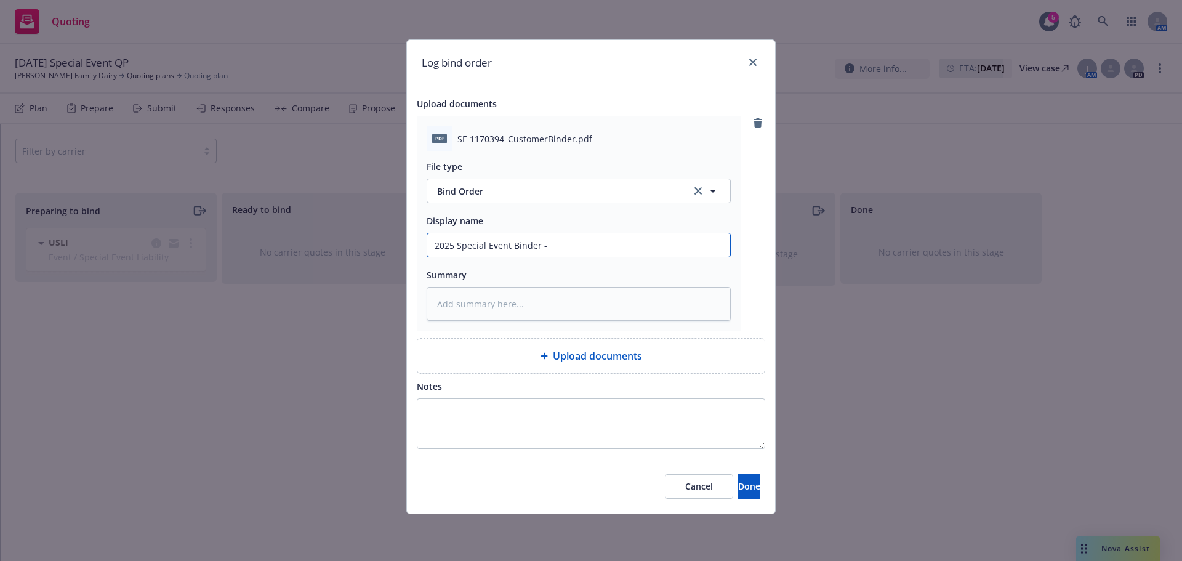
type textarea "x"
type input "2025 Special Event Binder - U"
type textarea "x"
type input "2025 Special Event Binder - [GEOGRAPHIC_DATA]"
type textarea "x"
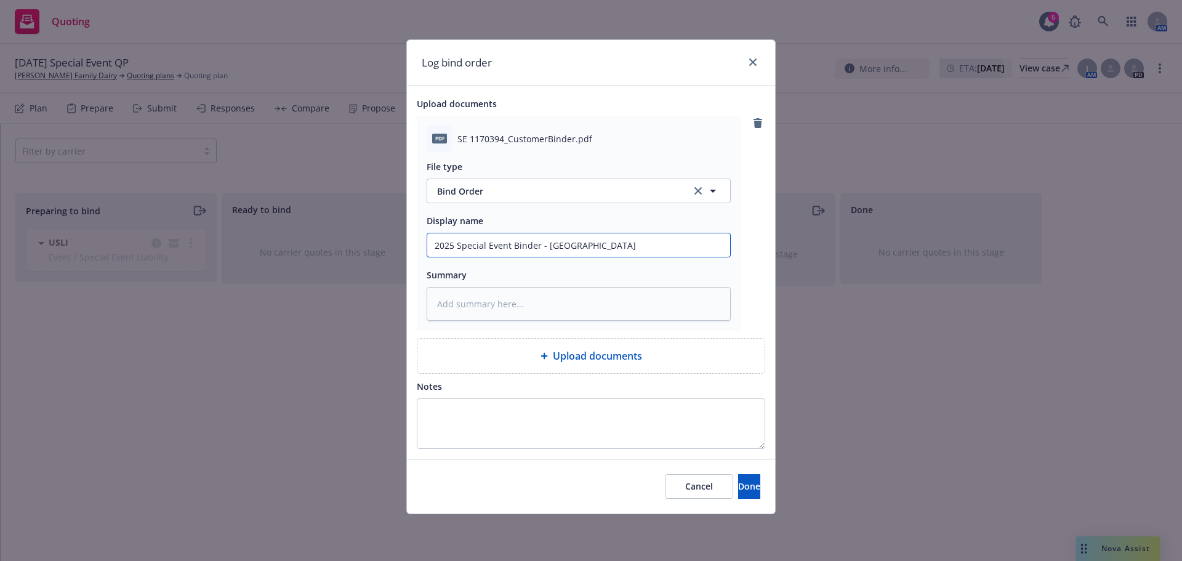
type input "2025 Special Event Binder - USL"
type textarea "x"
type input "2025 Special Event Binder - USLI"
click at [738, 481] on span "Done" at bounding box center [749, 486] width 22 height 12
type textarea "x"
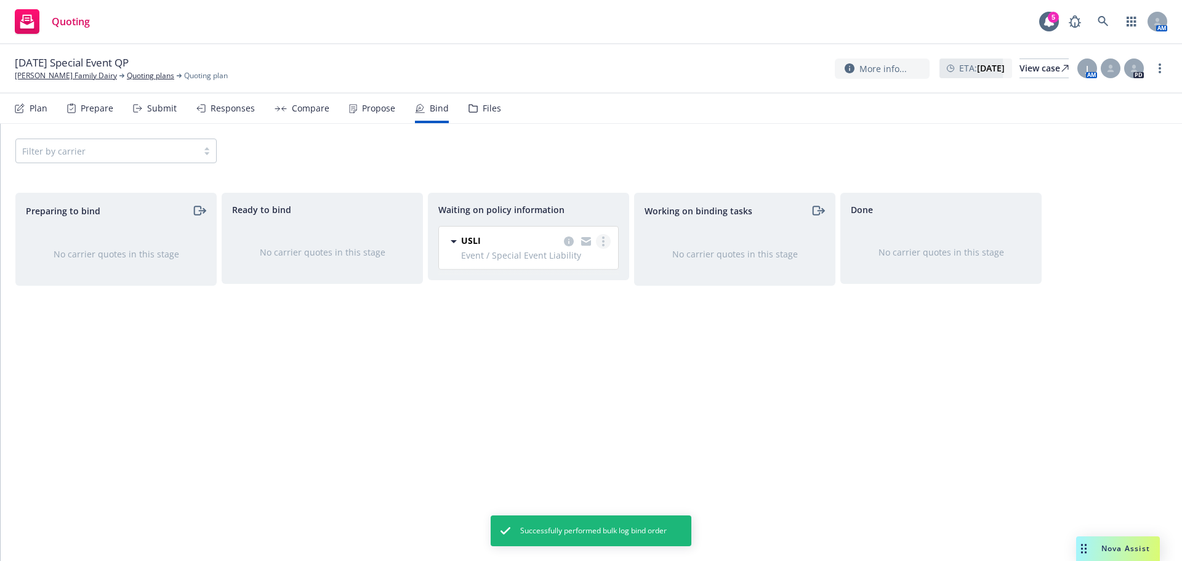
click at [601, 242] on link "more" at bounding box center [603, 241] width 15 height 15
click at [548, 267] on span "Create policies" at bounding box center [544, 266] width 91 height 12
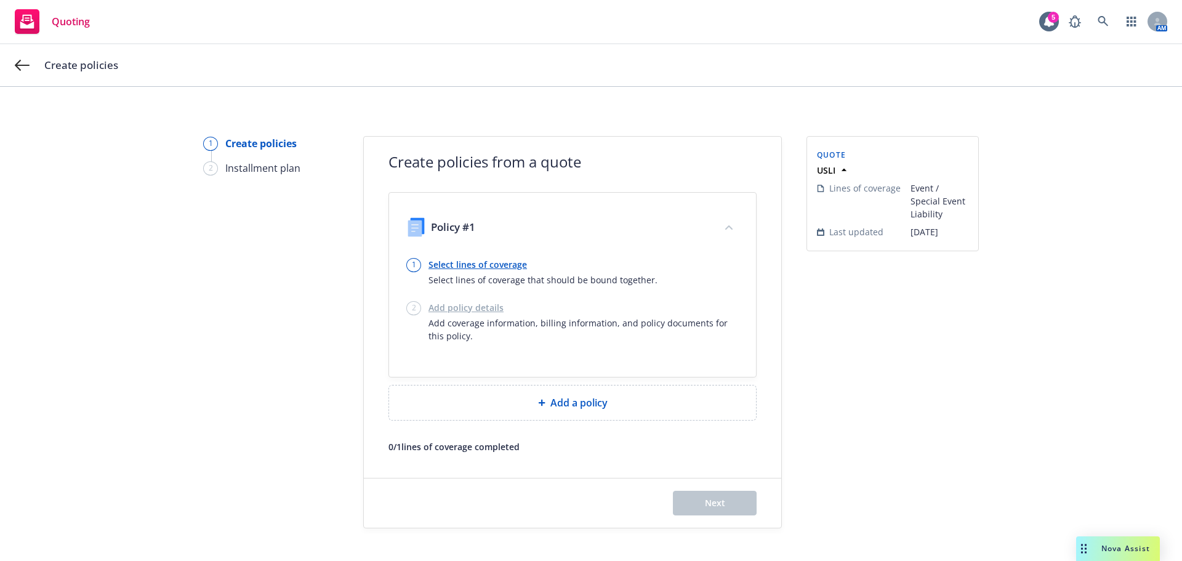
click at [448, 265] on link "Select lines of coverage" at bounding box center [542, 264] width 229 height 13
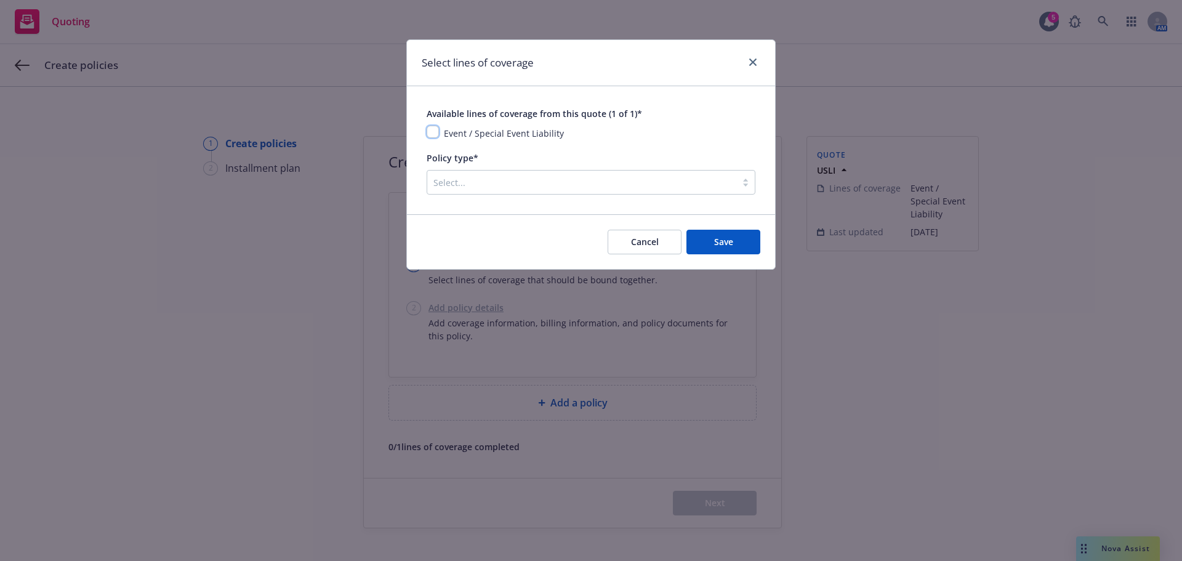
click at [432, 131] on input "checkbox" at bounding box center [433, 132] width 12 height 12
checkbox input "true"
click at [722, 243] on span "Save" at bounding box center [723, 242] width 19 height 12
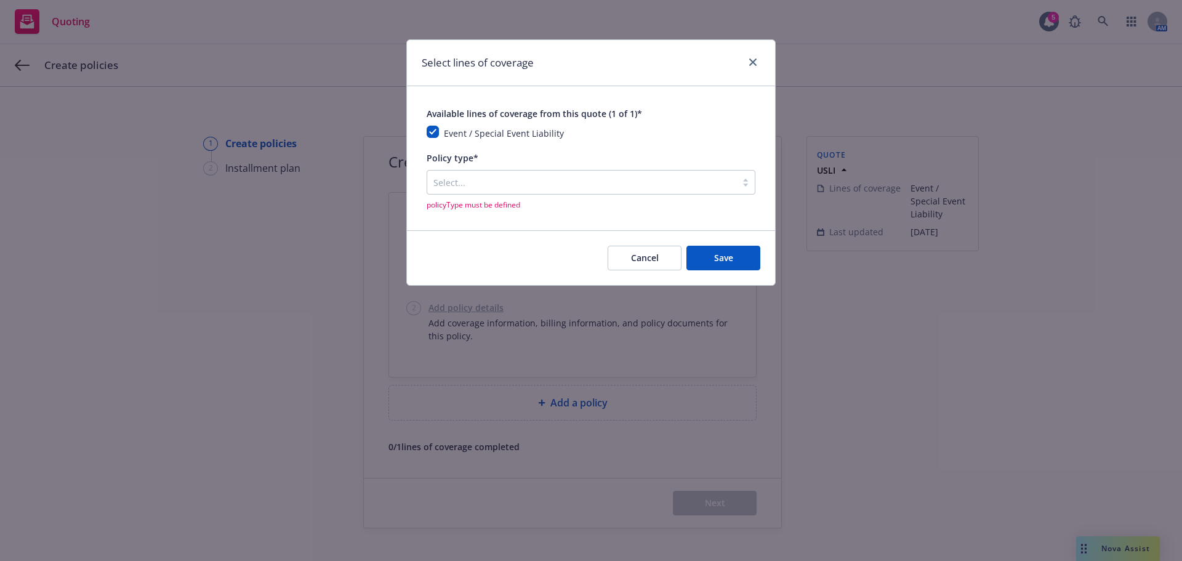
click at [485, 177] on div at bounding box center [581, 182] width 297 height 15
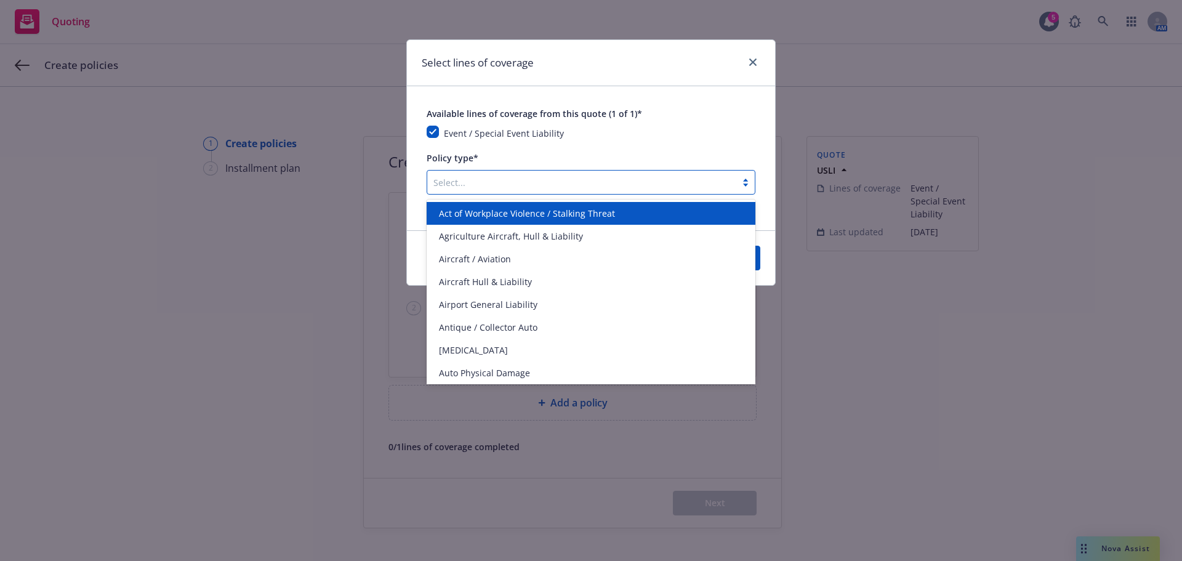
type input "d"
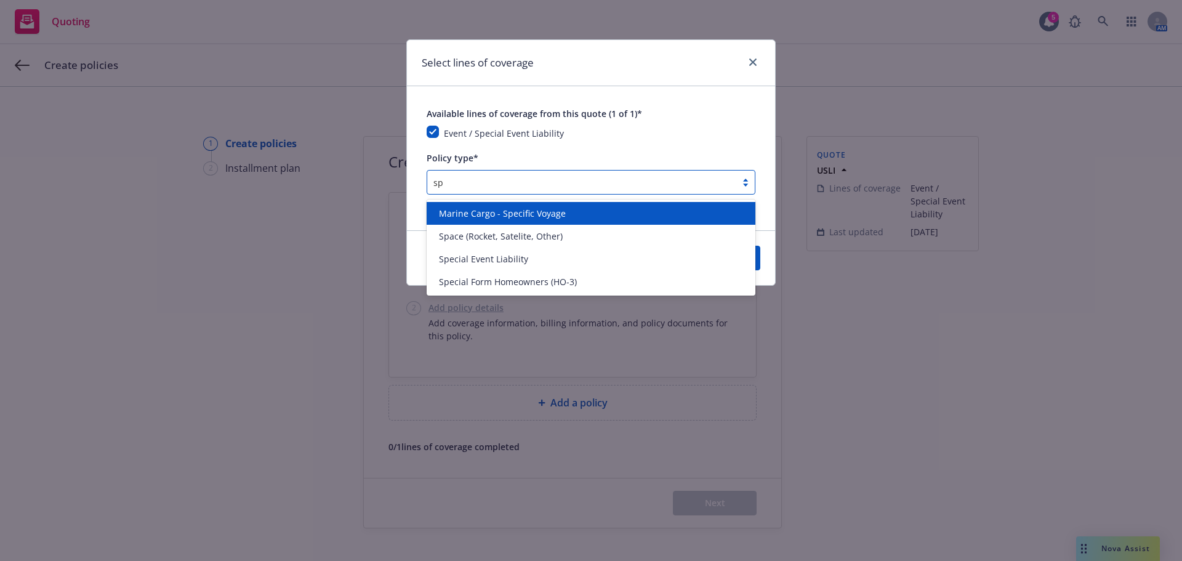
type input "spe"
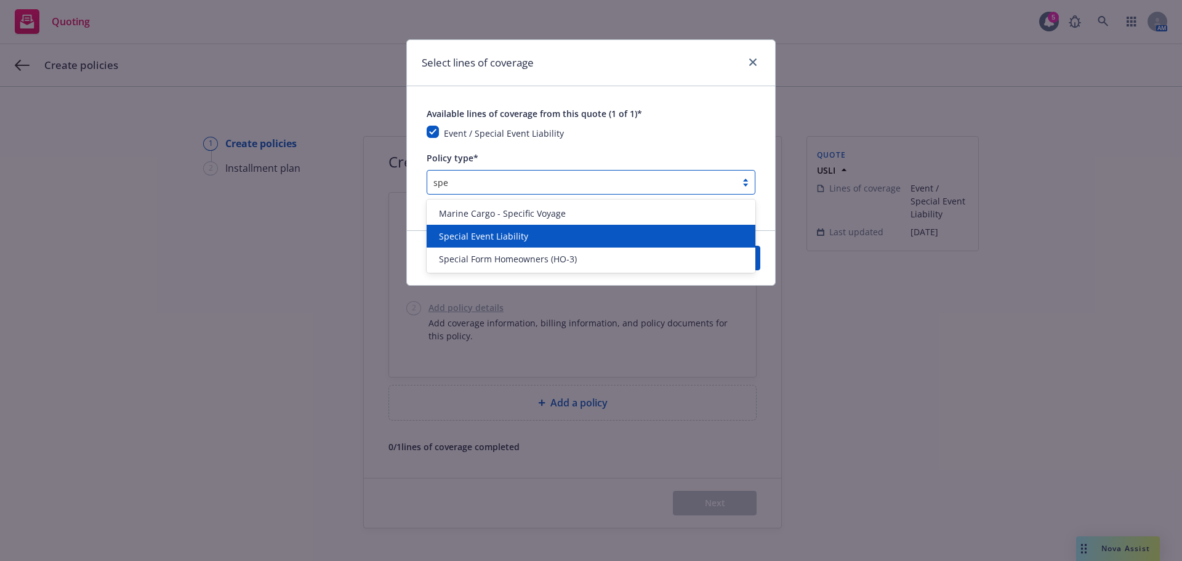
click at [507, 235] on span "Special Event Liability" at bounding box center [483, 236] width 89 height 13
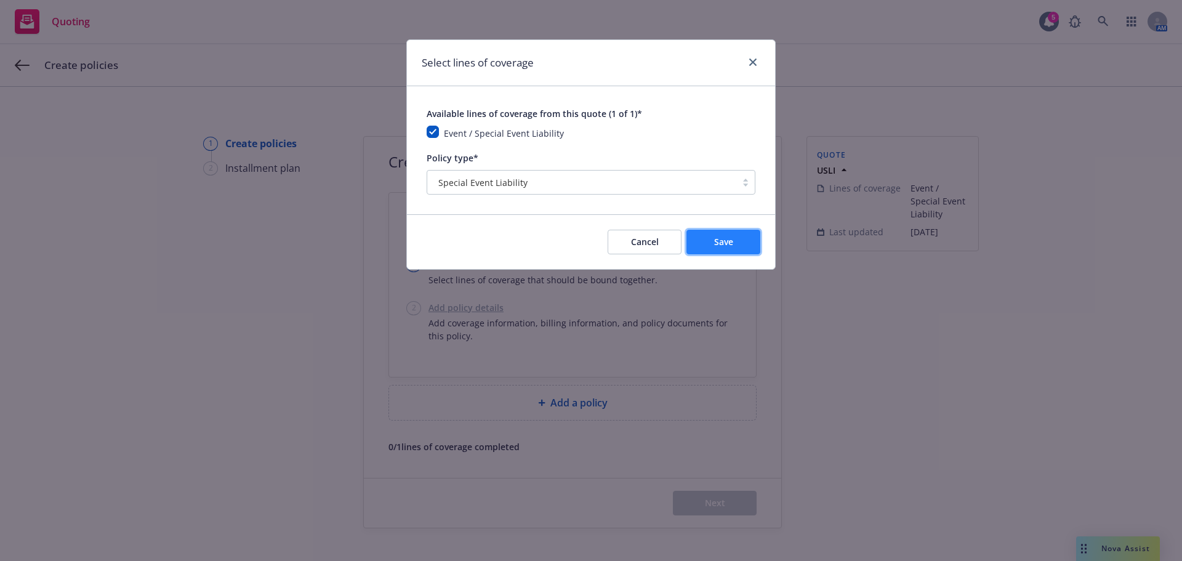
click at [727, 236] on span "Save" at bounding box center [723, 242] width 19 height 12
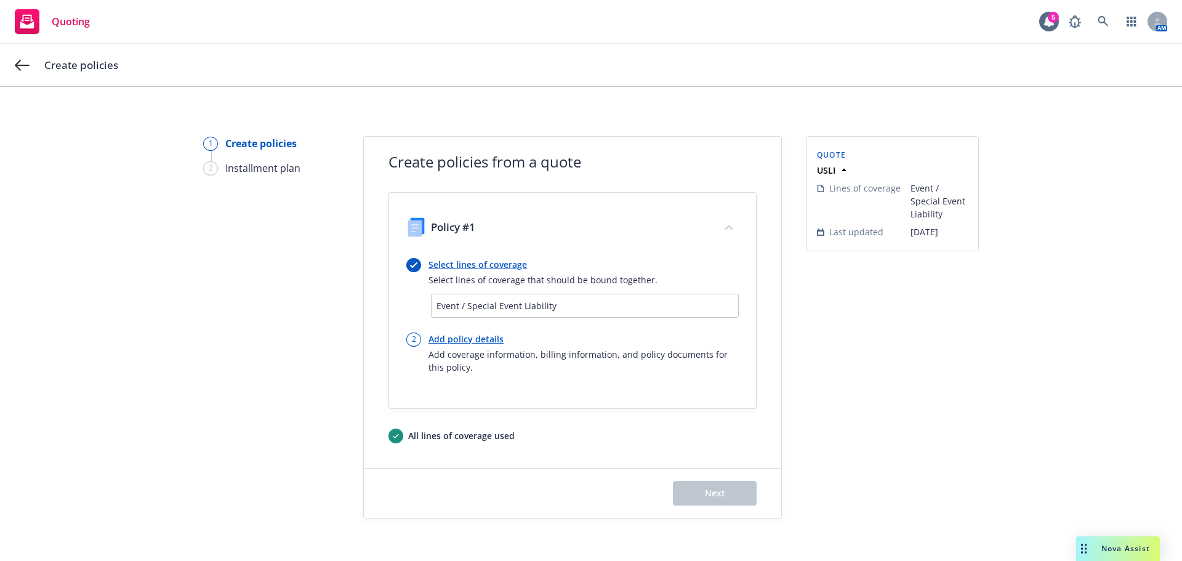
click at [431, 342] on link "Add policy details" at bounding box center [583, 338] width 310 height 13
select select "12"
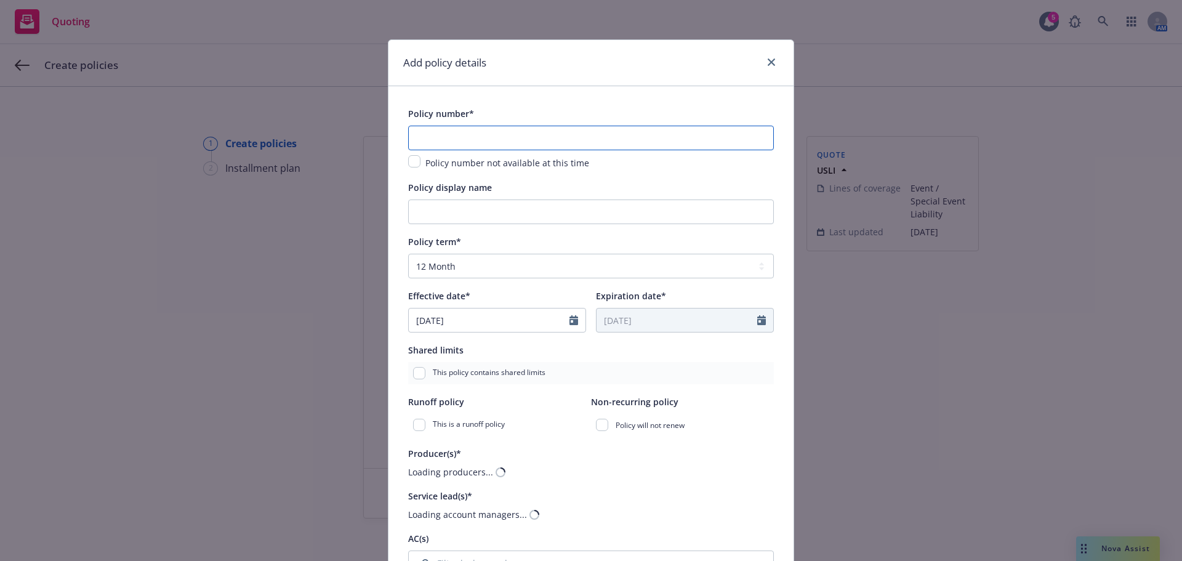
click at [433, 130] on input "text" at bounding box center [591, 138] width 366 height 25
paste input "SE 1170394"
click at [499, 139] on input "SE 1170394" at bounding box center [591, 138] width 366 height 25
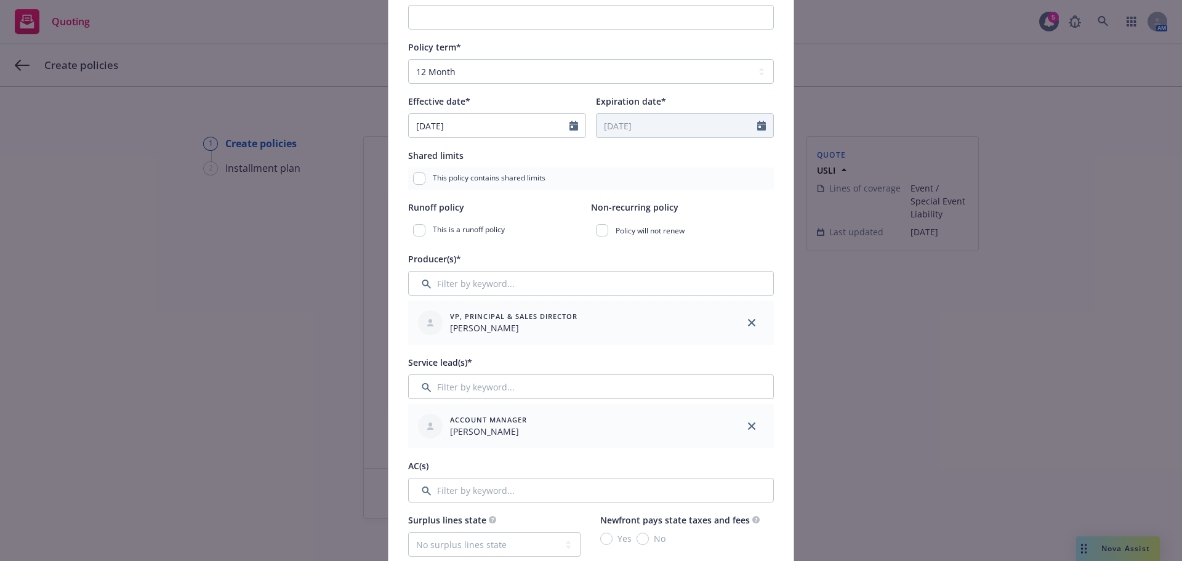
scroll to position [123, 0]
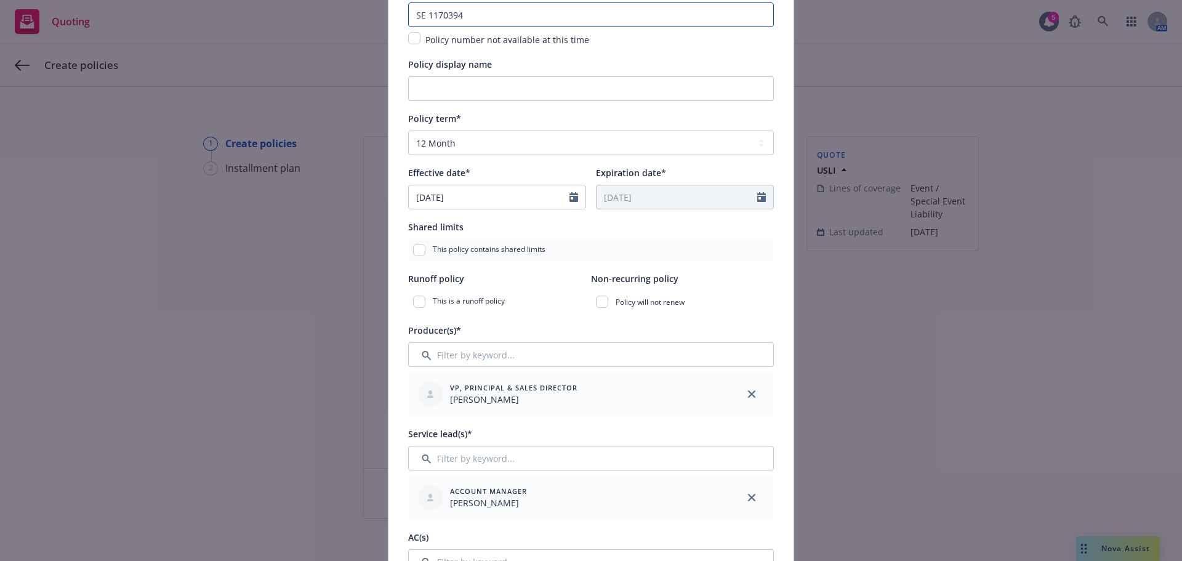
type input "SE 1170394"
click at [443, 144] on select "Select policy term 12 Month 6 Month 4 Month 3 Month 2 Month 1 Month 36 Month (3…" at bounding box center [591, 143] width 366 height 25
select select "other"
click at [408, 131] on select "Select policy term 12 Month 6 Month 4 Month 3 Month 2 Month 1 Month 36 Month (3…" at bounding box center [591, 143] width 366 height 25
click at [617, 205] on input "Expiration date*" at bounding box center [677, 196] width 161 height 23
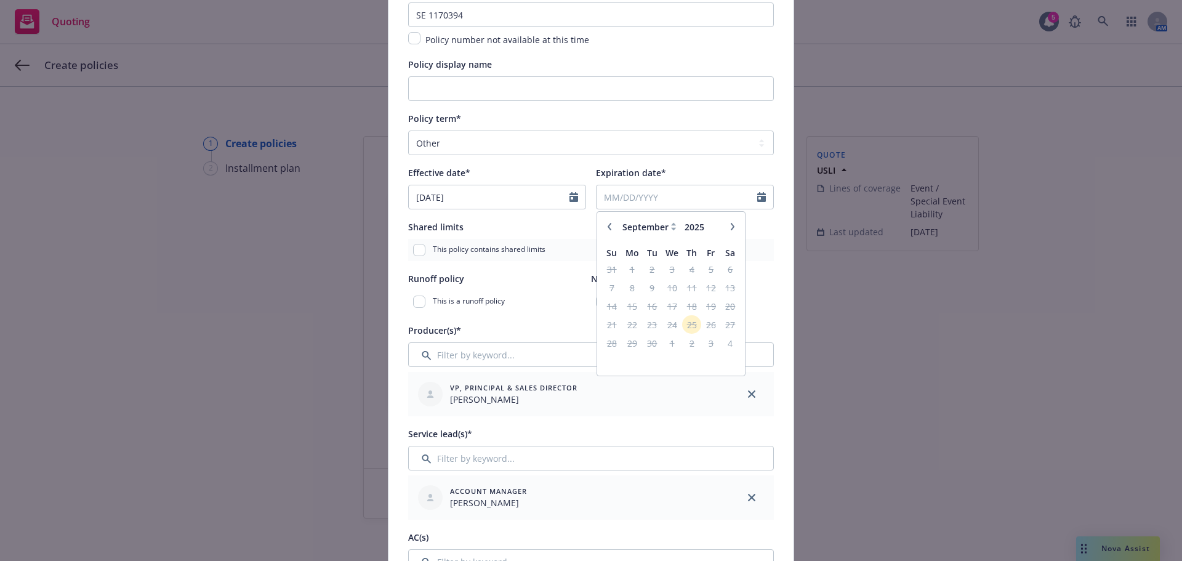
click at [720, 226] on div "January February March April May June July August September October November [D…" at bounding box center [671, 227] width 108 height 20
click at [731, 225] on icon "button" at bounding box center [733, 226] width 4 height 7
select select "10"
click at [629, 288] on span "6" at bounding box center [631, 287] width 18 height 15
type input "[DATE]"
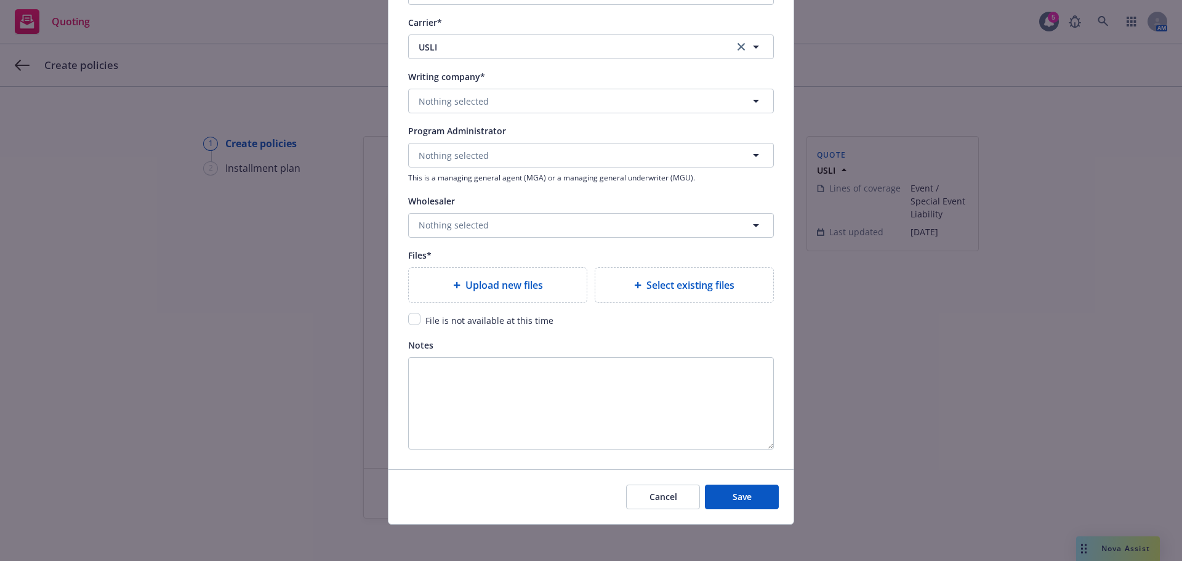
scroll to position [1162, 0]
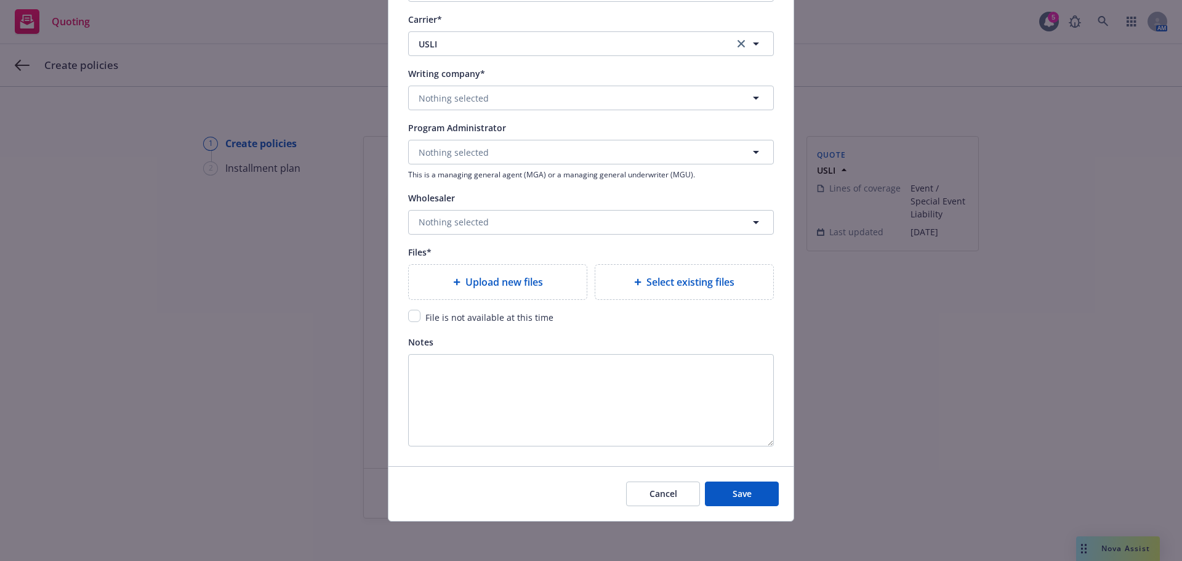
type textarea "x"
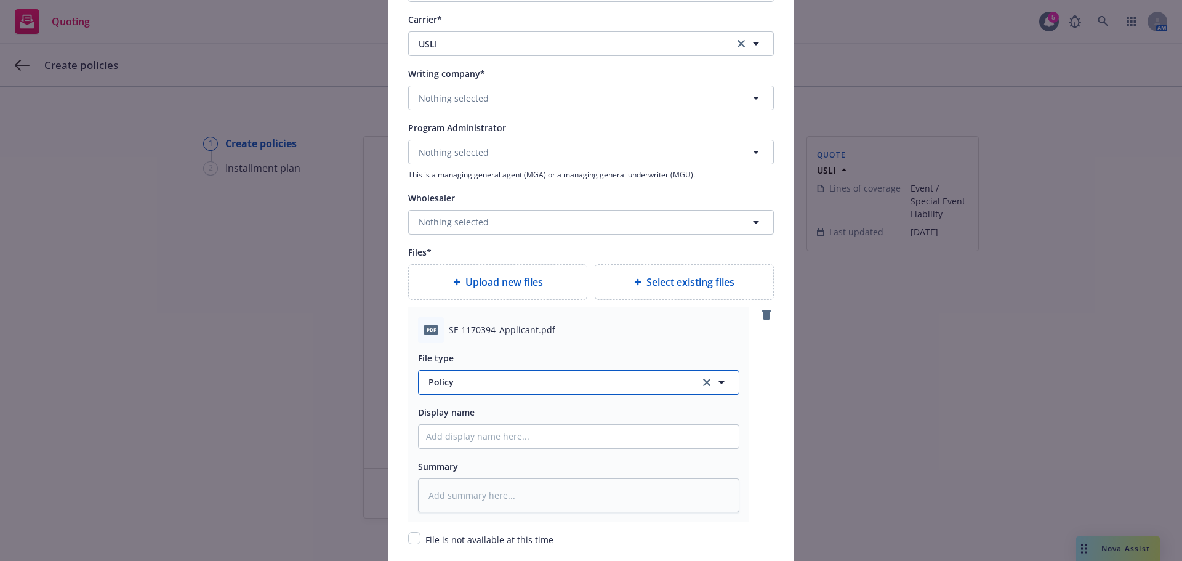
click at [485, 382] on span "Policy" at bounding box center [556, 382] width 257 height 13
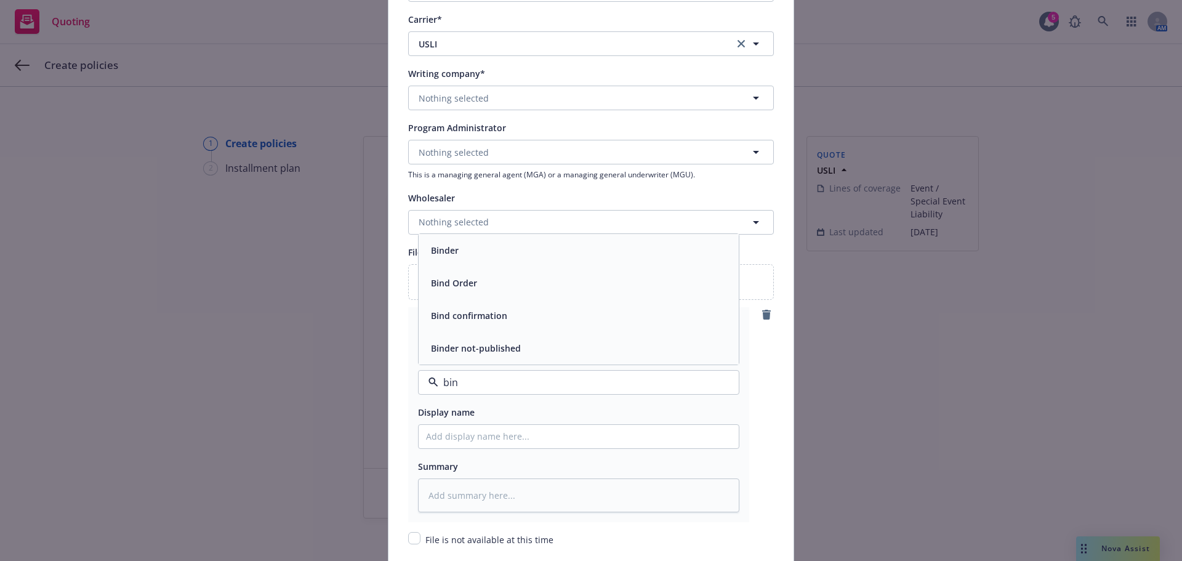
type input "bind"
click at [458, 245] on div "Binder" at bounding box center [578, 250] width 305 height 18
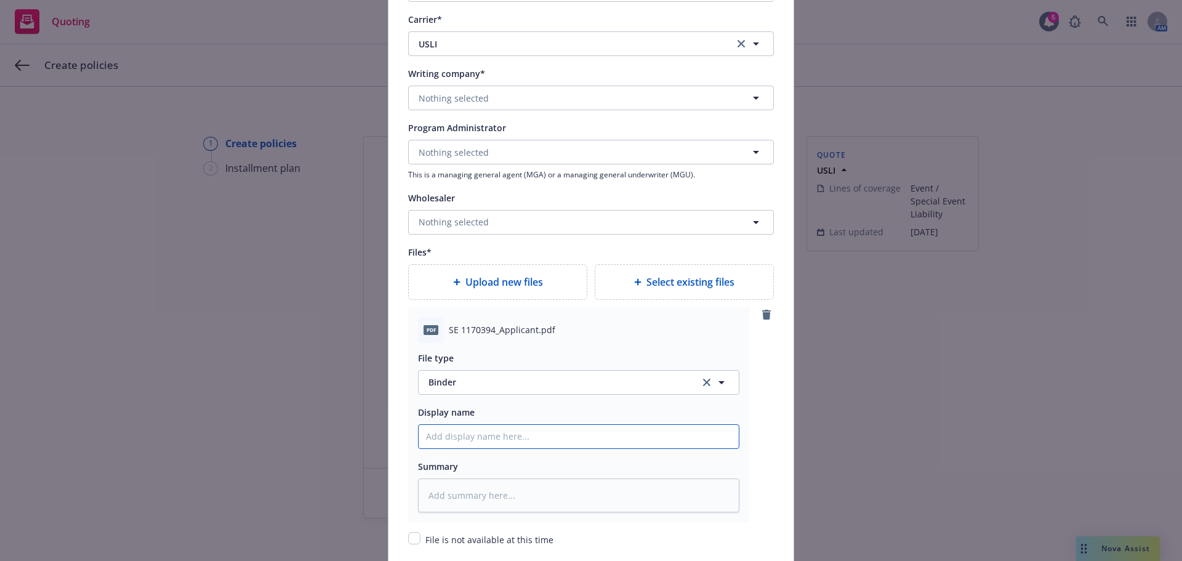
click at [489, 438] on input "Policy display name" at bounding box center [579, 436] width 320 height 23
type textarea "x"
type input "2"
type textarea "x"
type input "20"
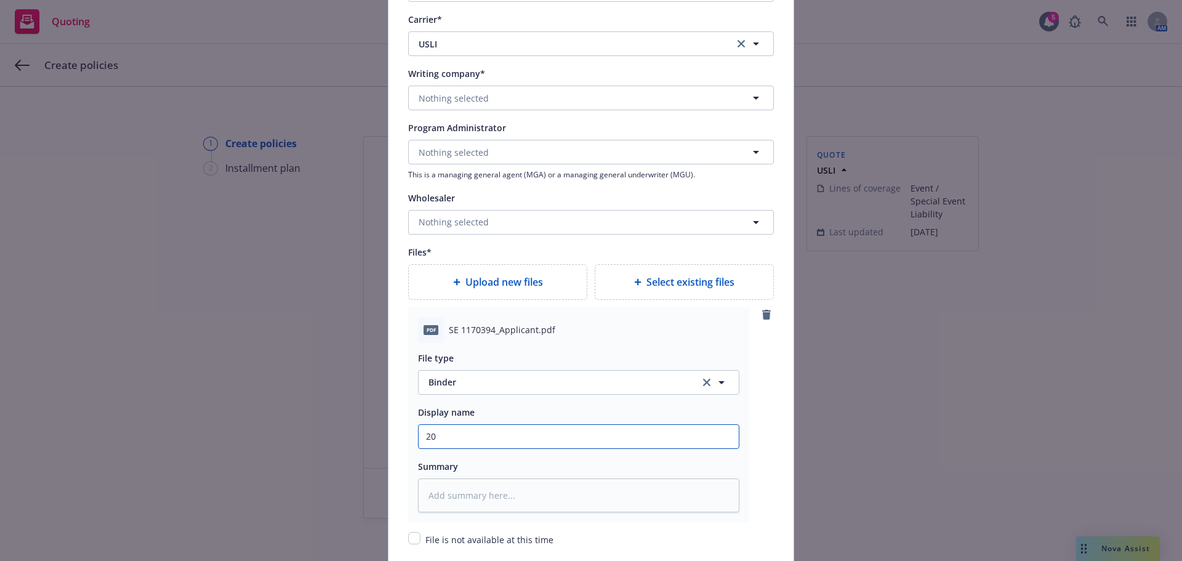
type textarea "x"
type input "202"
type textarea "x"
type input "2025"
type textarea "x"
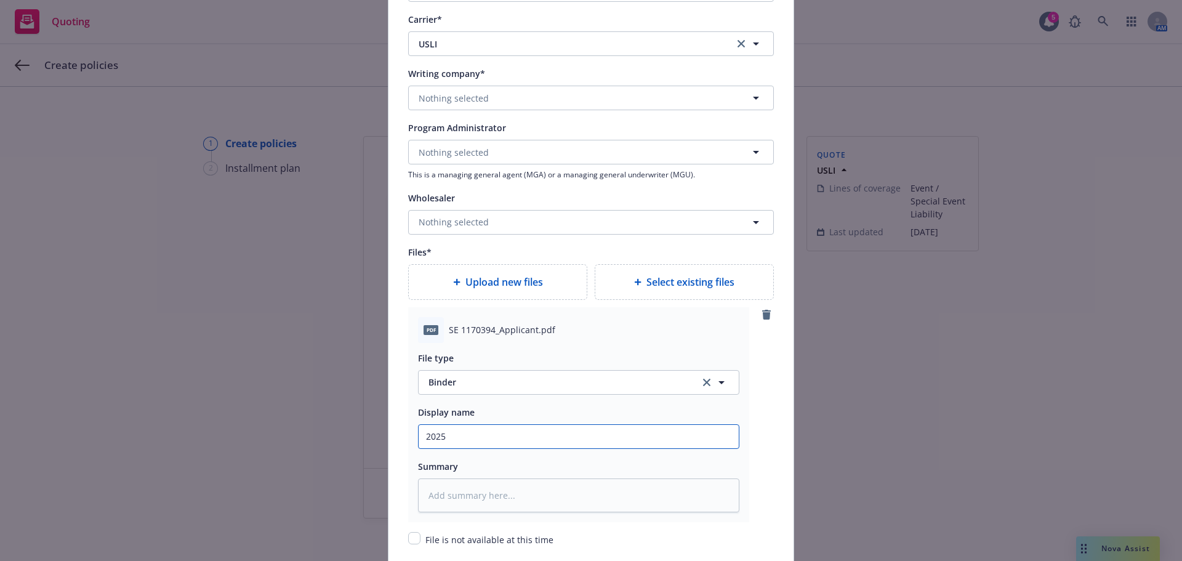
type input "2025"
type textarea "x"
type input "2025 S"
type textarea "x"
type input "2025 Sp"
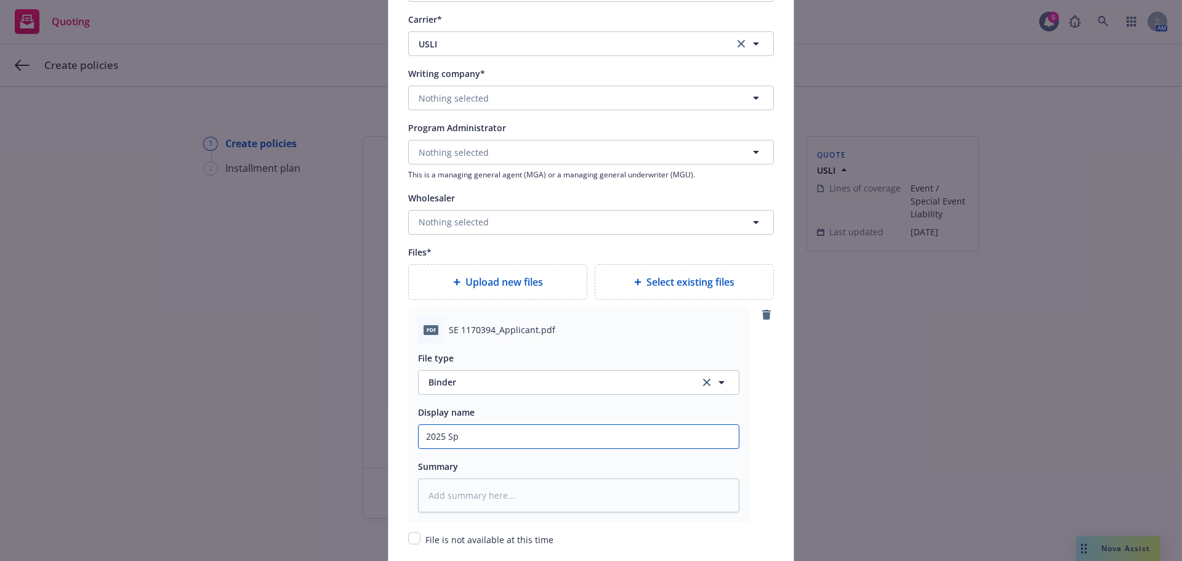
type textarea "x"
type input "2025 Spe"
type textarea "x"
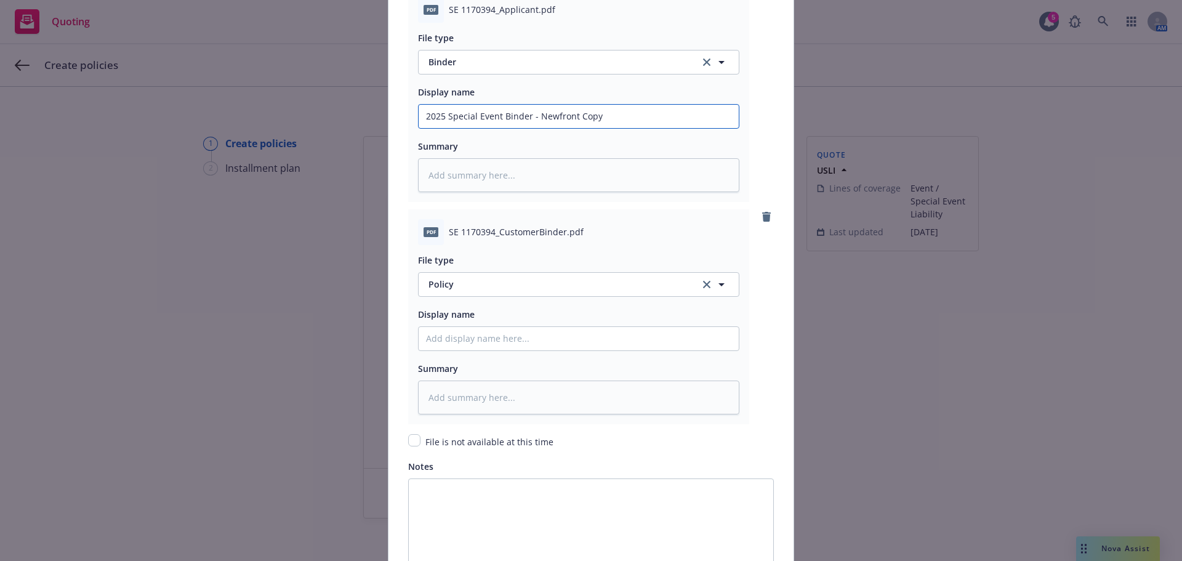
scroll to position [1483, 0]
click at [468, 275] on button "Policy" at bounding box center [578, 283] width 321 height 25
click at [483, 305] on div "Binder" at bounding box center [579, 317] width 320 height 33
click at [499, 347] on input "Policy display name" at bounding box center [579, 337] width 320 height 23
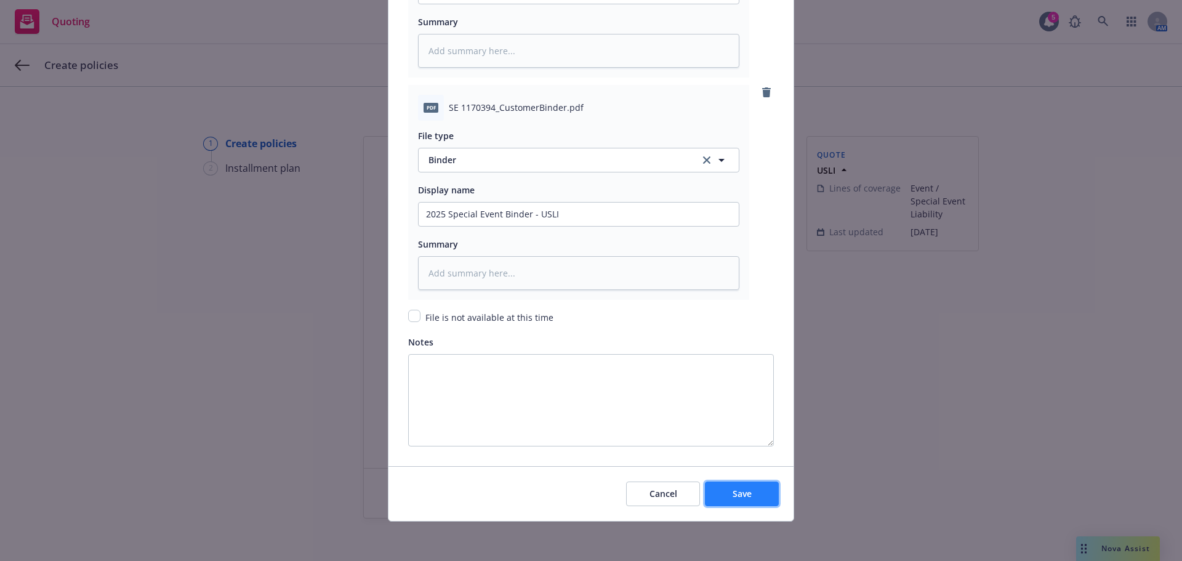
click at [720, 485] on button "Save" at bounding box center [742, 493] width 74 height 25
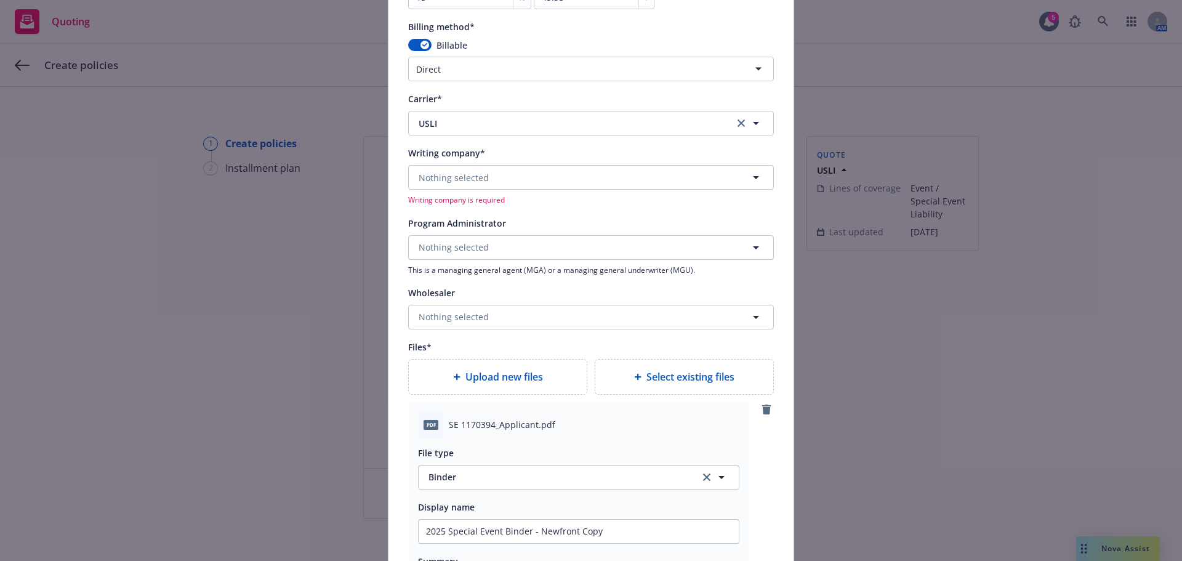
scroll to position [1068, 0]
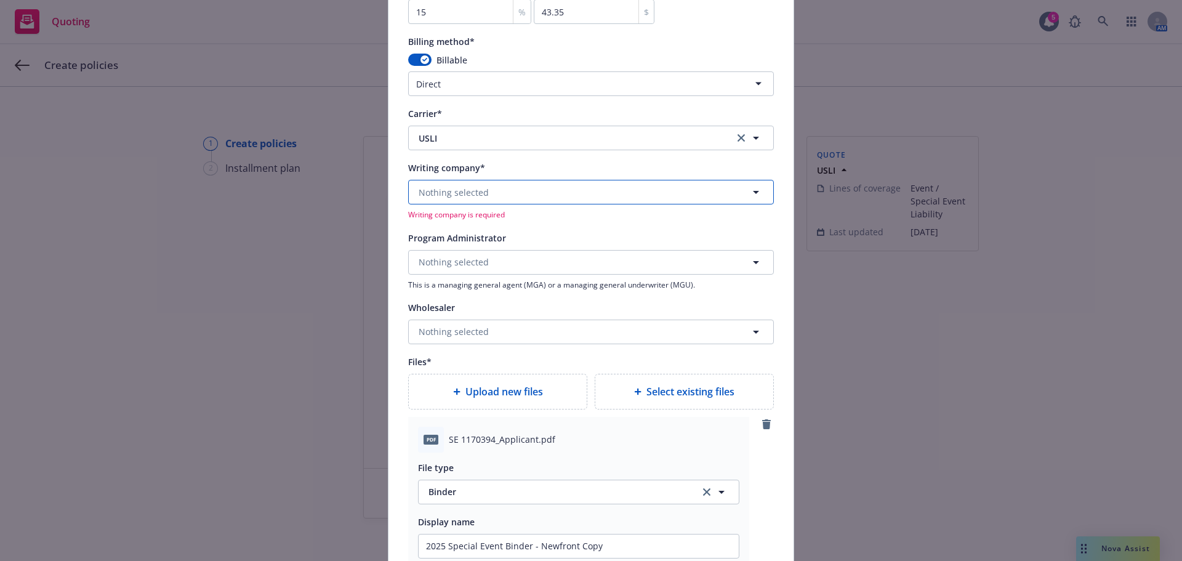
click at [451, 195] on span "Nothing selected" at bounding box center [454, 192] width 70 height 13
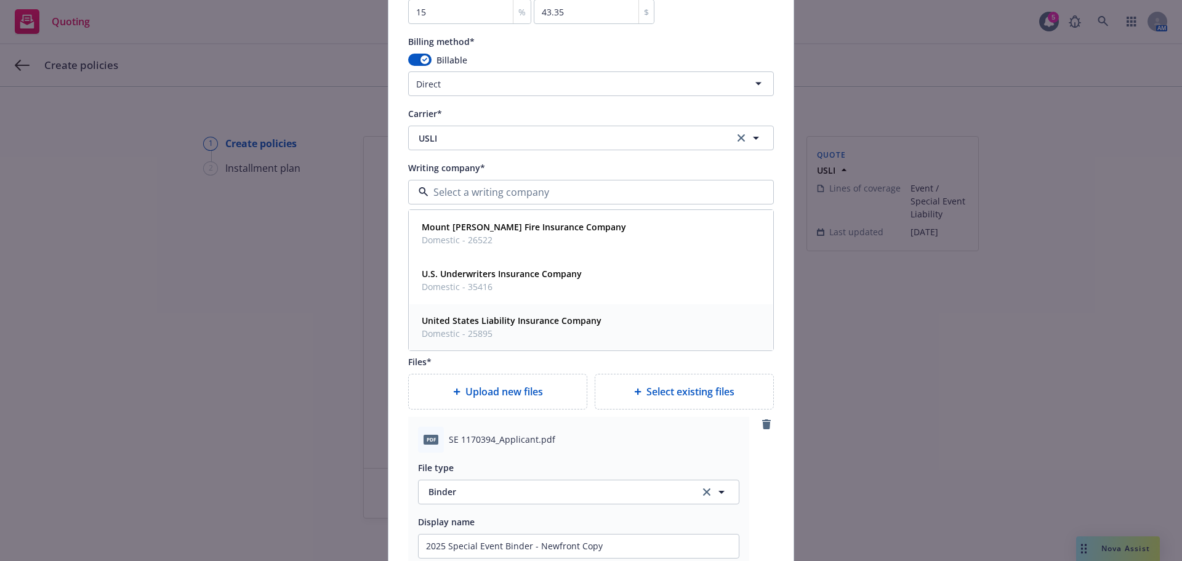
click at [486, 322] on strong "United States Liability Insurance Company" at bounding box center [512, 321] width 180 height 12
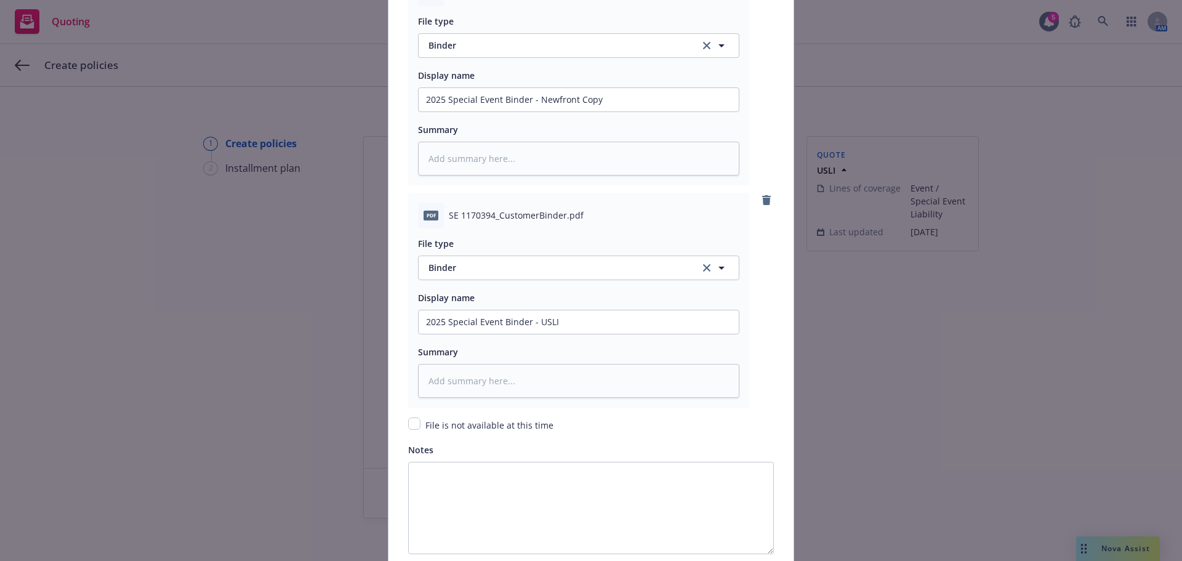
scroll to position [1606, 0]
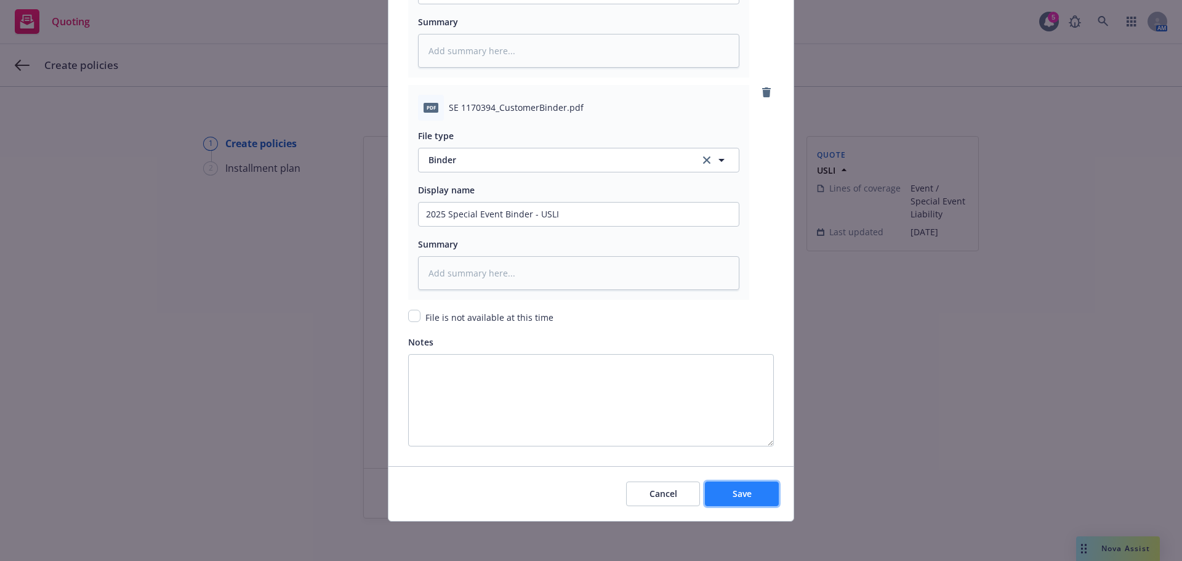
click at [739, 501] on button "Save" at bounding box center [742, 493] width 74 height 25
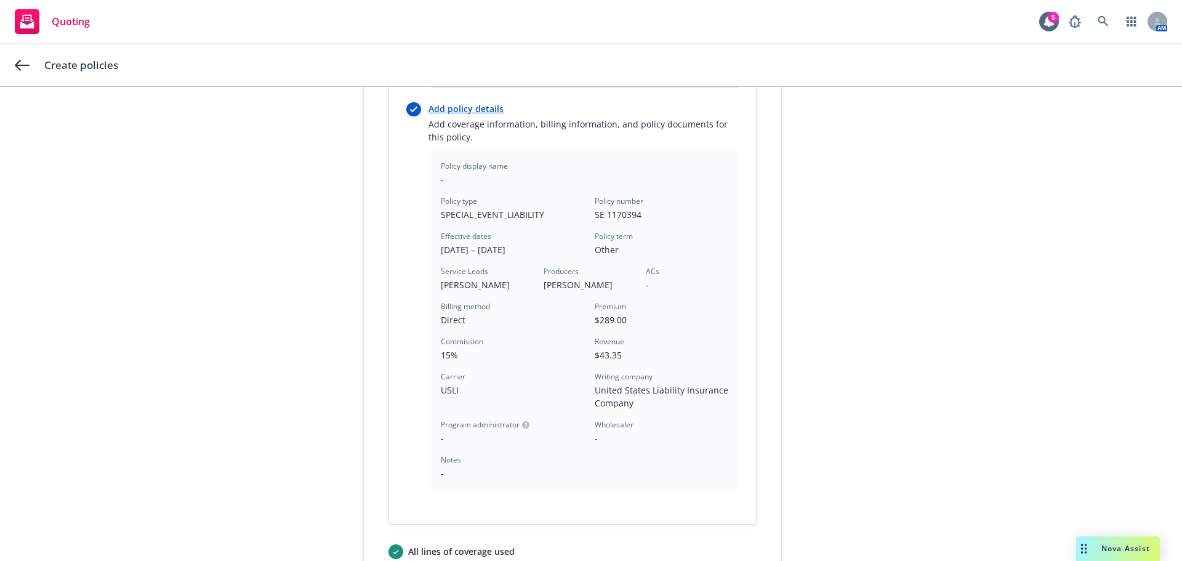
scroll to position [353, 0]
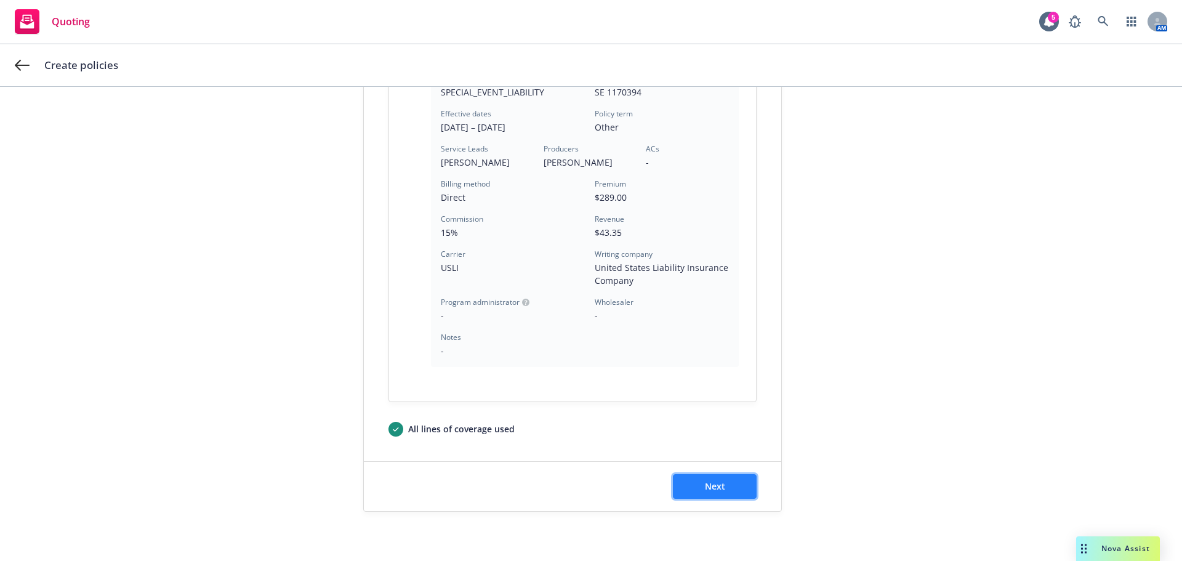
click at [693, 484] on button "Next" at bounding box center [715, 486] width 84 height 25
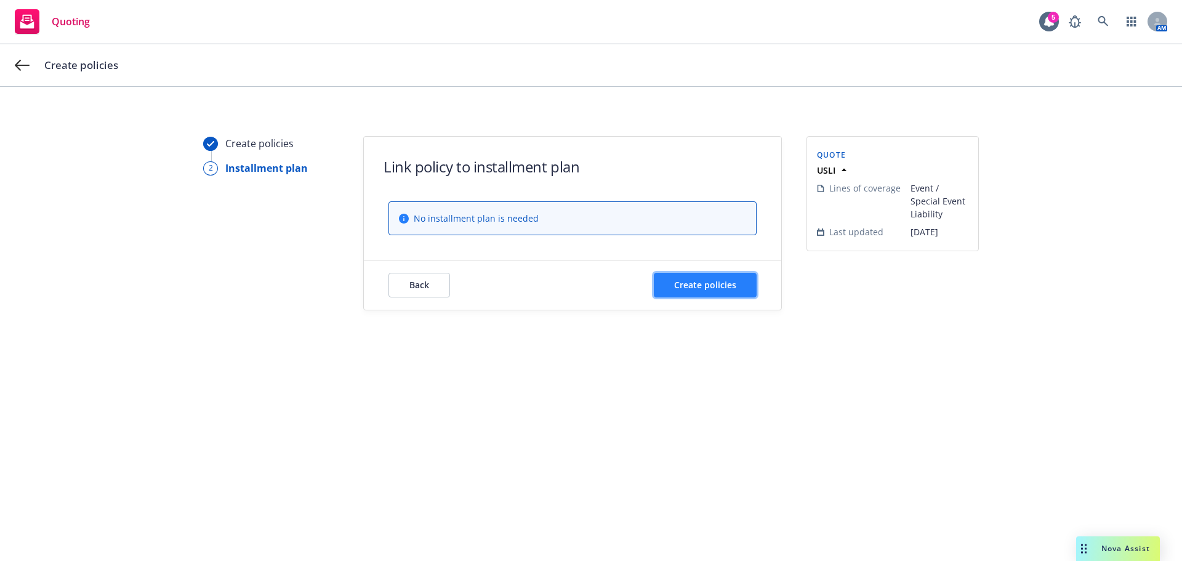
click at [682, 290] on button "Create policies" at bounding box center [705, 285] width 103 height 25
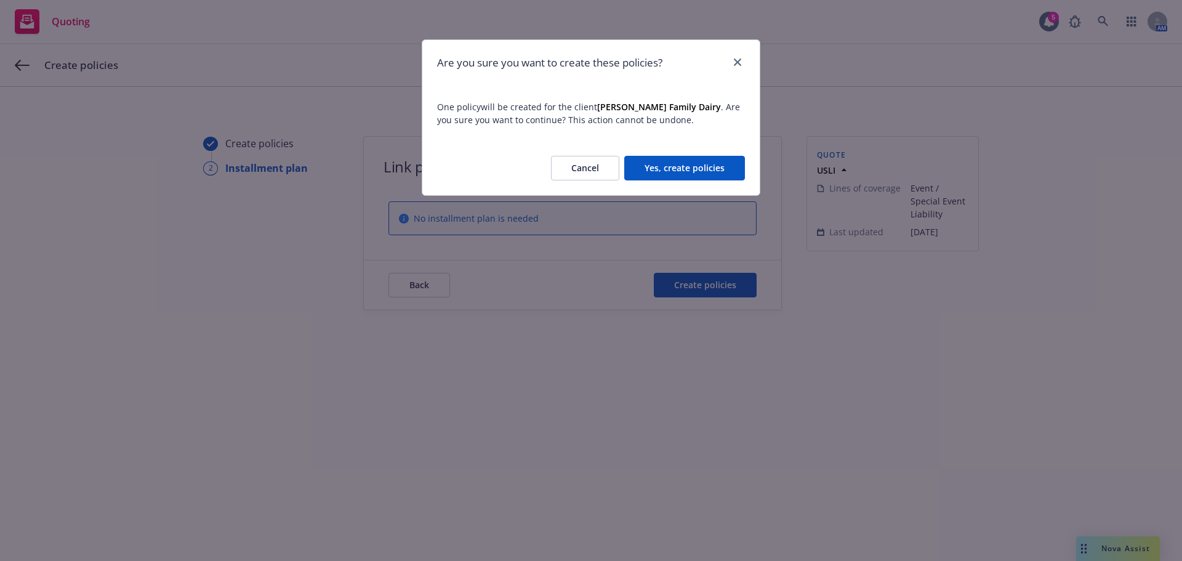
click at [674, 164] on button "Yes, create policies" at bounding box center [684, 168] width 121 height 25
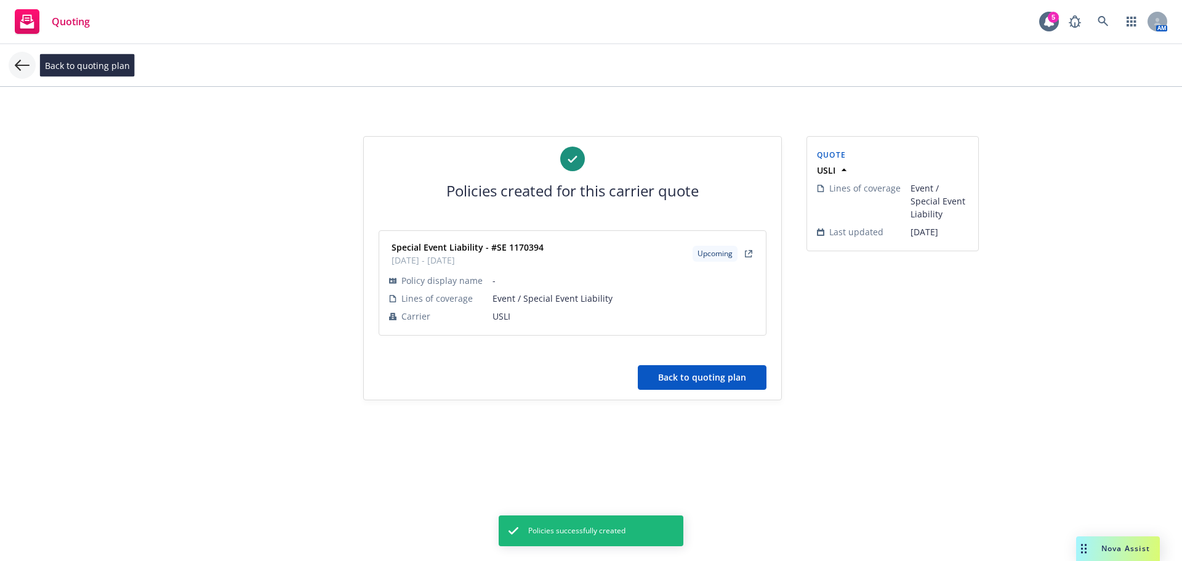
click at [17, 63] on icon at bounding box center [22, 65] width 15 height 15
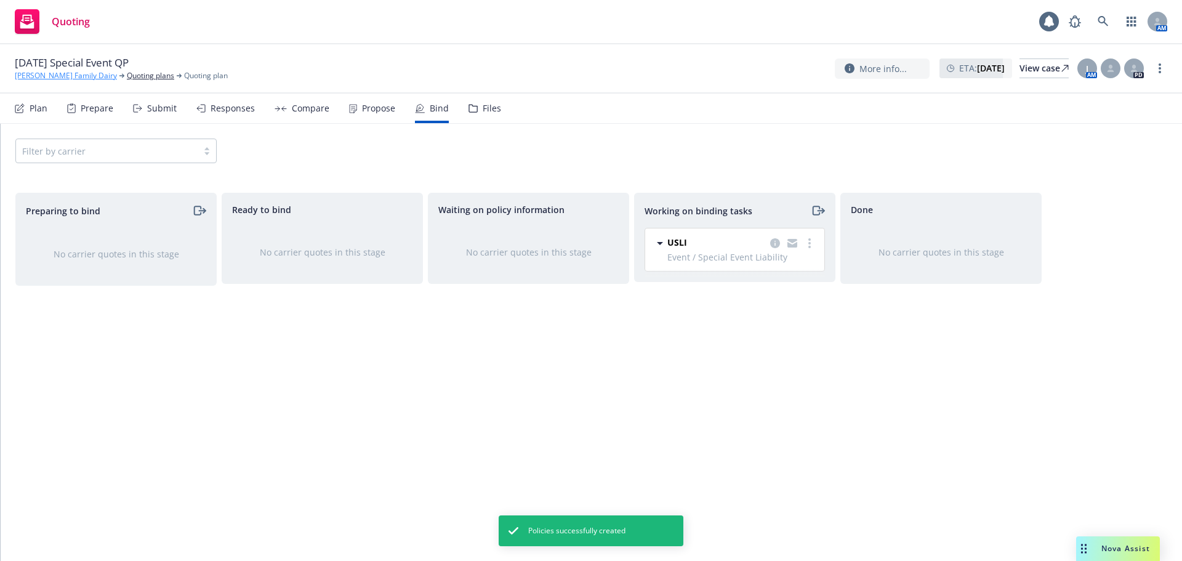
click at [63, 76] on link "[PERSON_NAME] Family Dairy" at bounding box center [66, 75] width 102 height 11
